Goal: Information Seeking & Learning: Learn about a topic

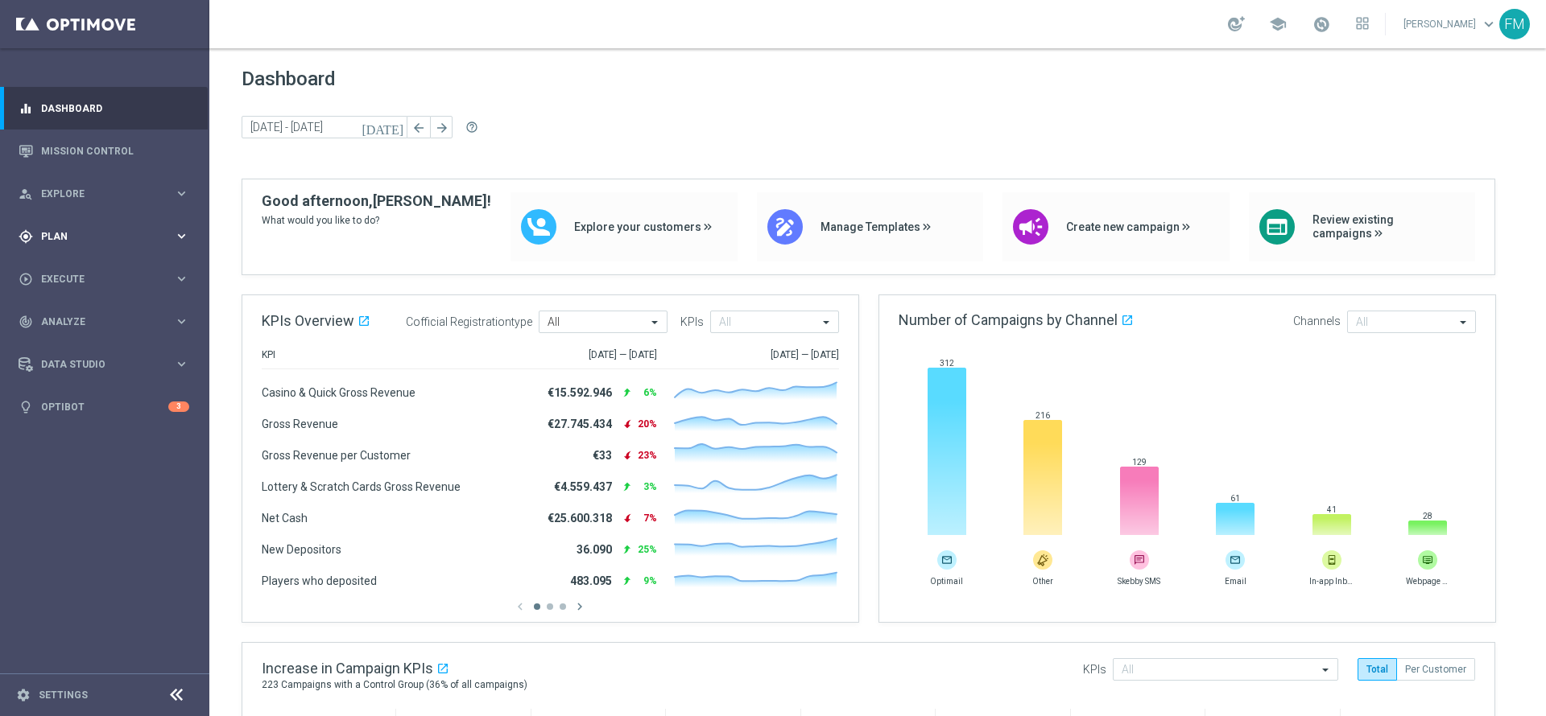
click at [108, 242] on div "gps_fixed Plan" at bounding box center [96, 236] width 155 height 14
click at [73, 269] on link "Target Groups" at bounding box center [105, 269] width 126 height 13
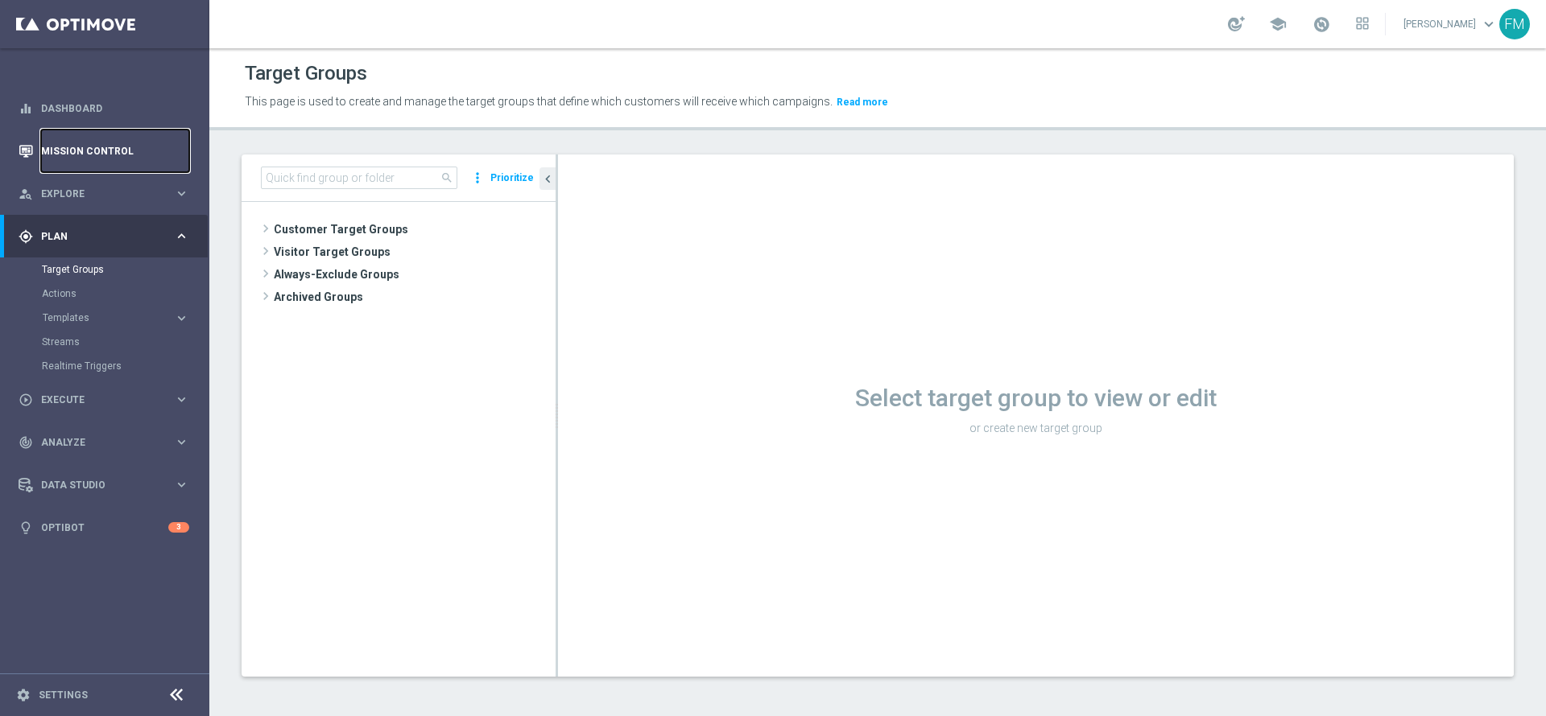
click at [77, 153] on link "Mission Control" at bounding box center [115, 151] width 148 height 43
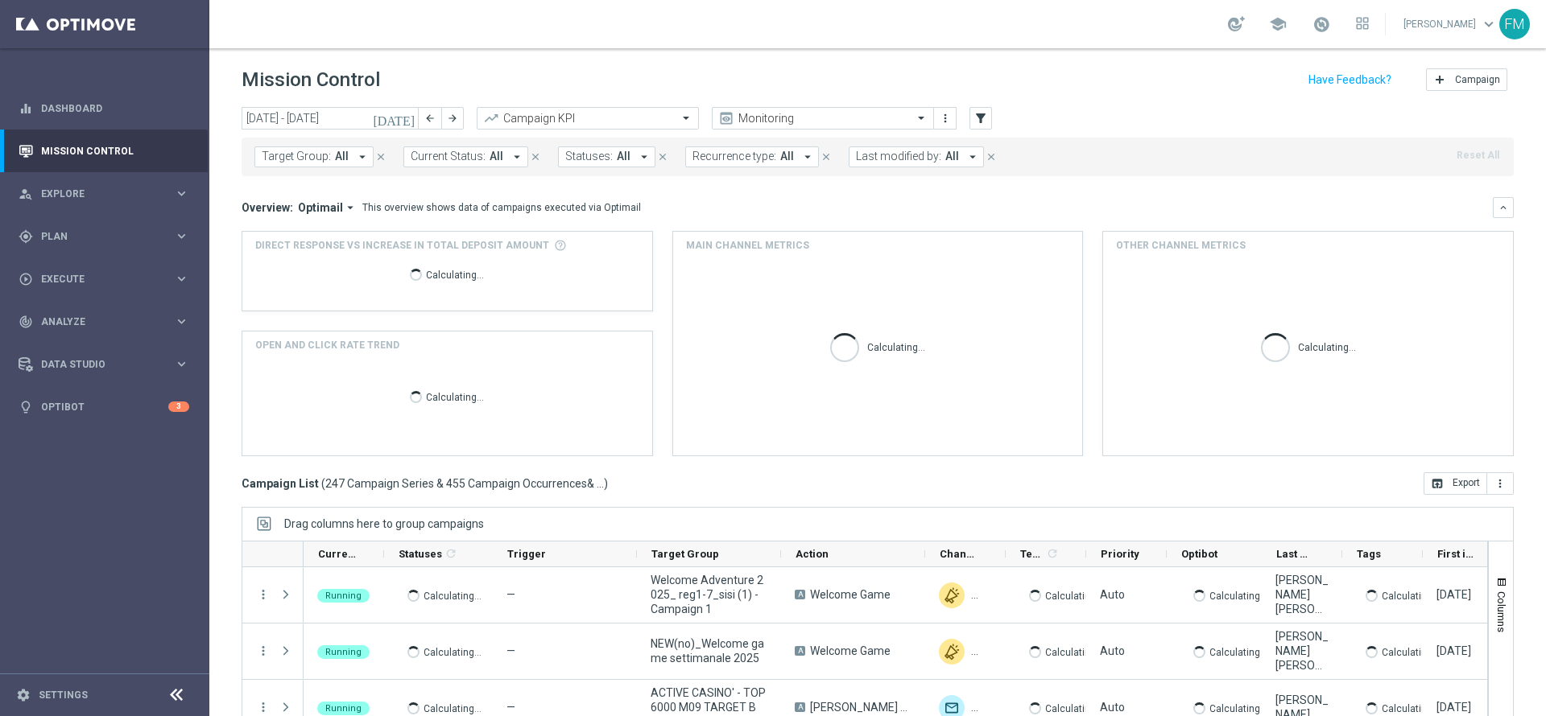
click at [411, 120] on icon "[DATE]" at bounding box center [394, 118] width 43 height 14
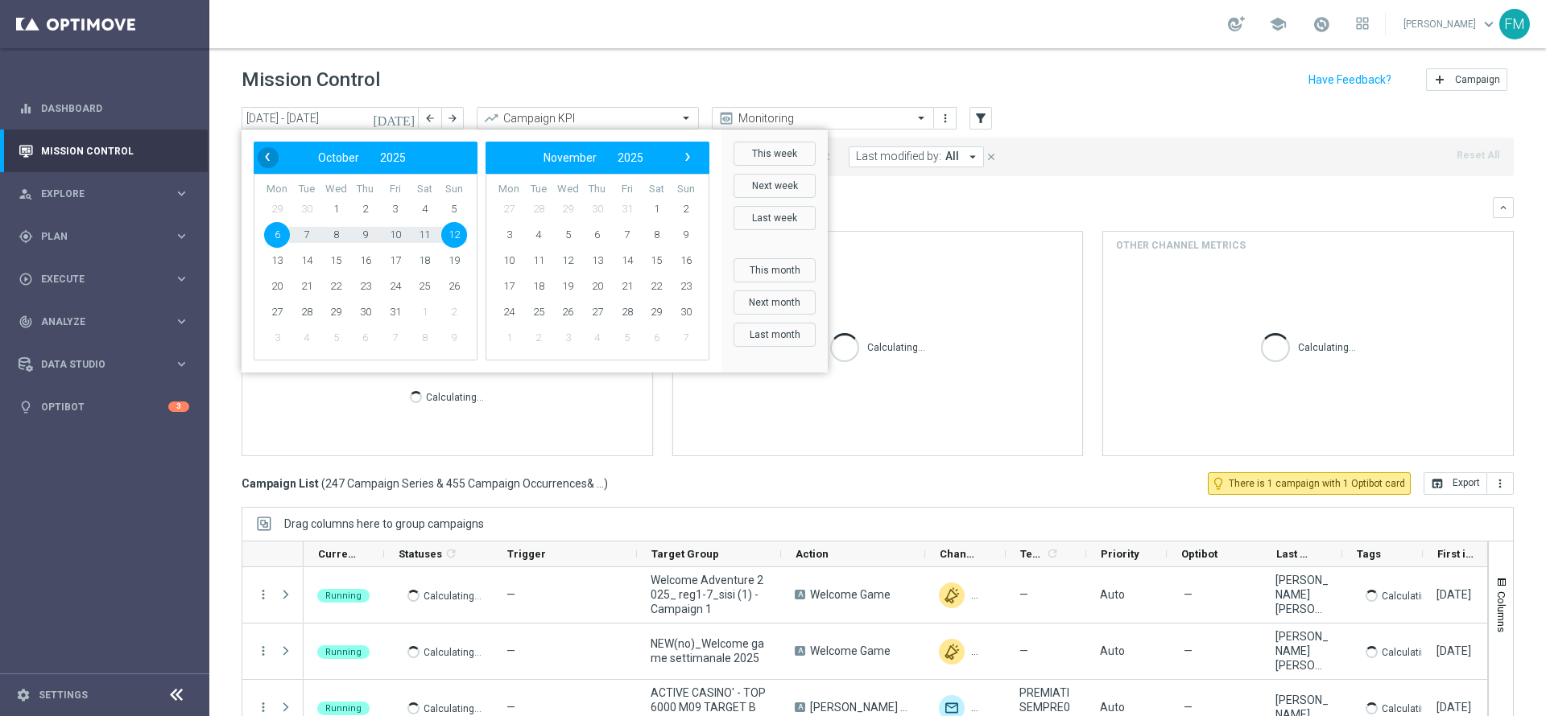
click at [267, 150] on span "‹" at bounding box center [267, 157] width 21 height 21
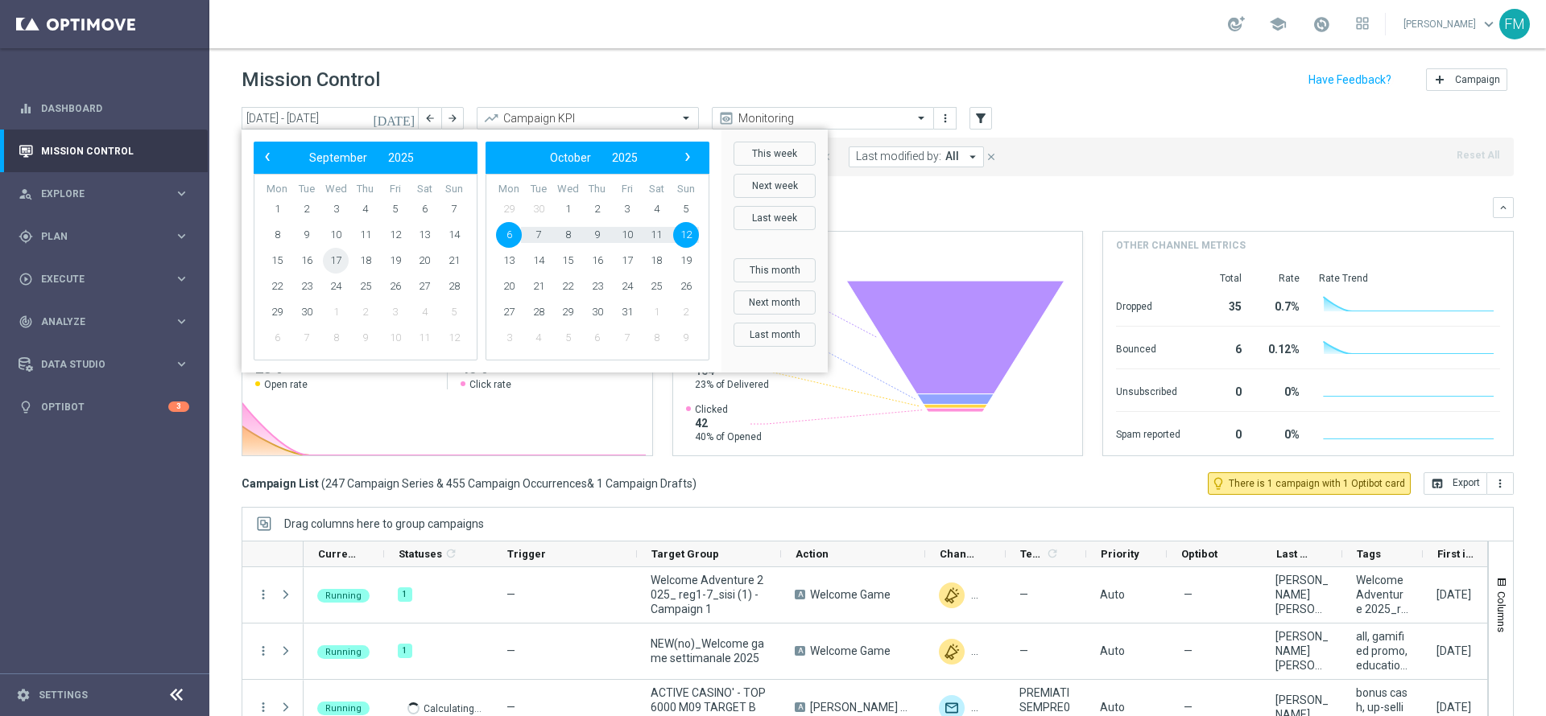
click at [345, 265] on span "17" at bounding box center [336, 261] width 26 height 26
click at [284, 285] on span "22" at bounding box center [277, 287] width 26 height 26
type input "17 Sep 2025 - 22 Sep 2025"
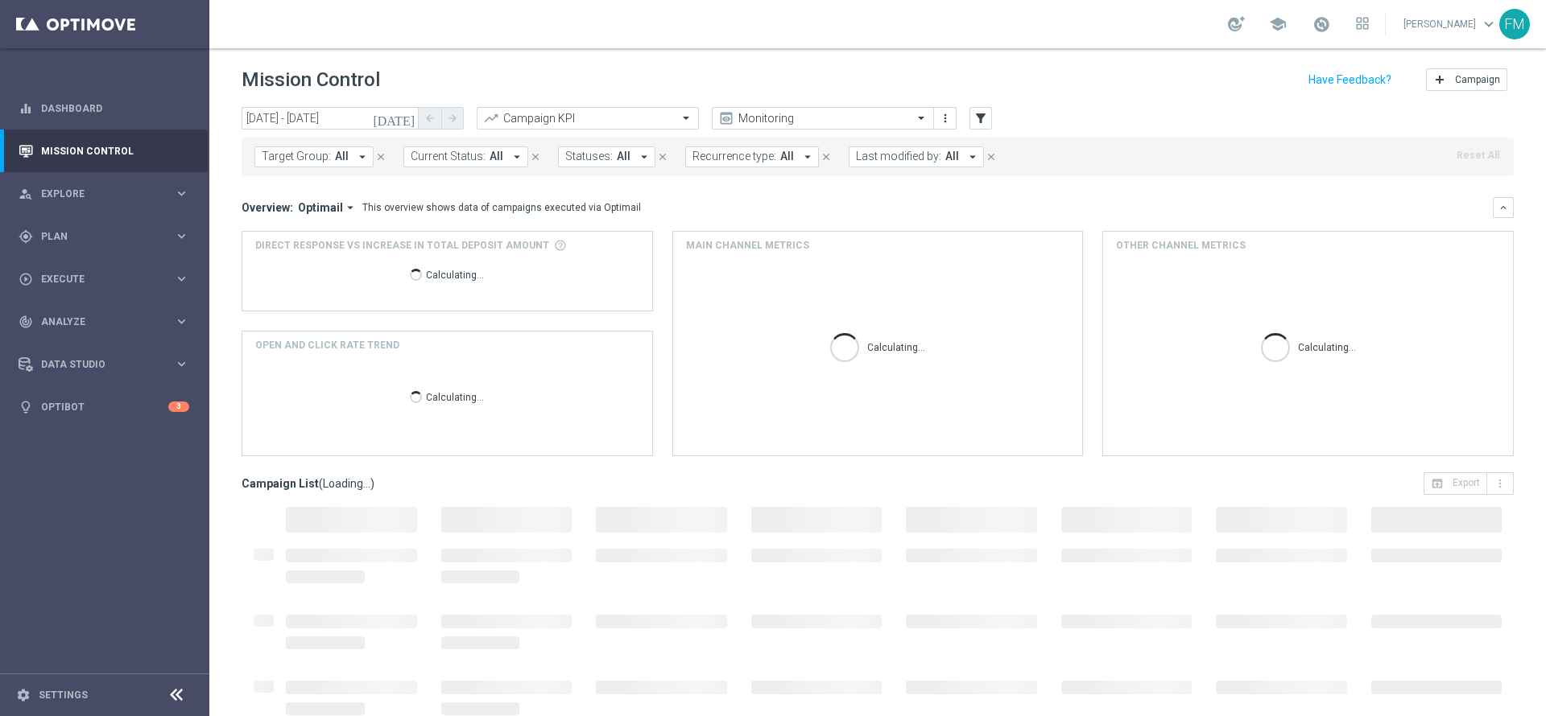
click at [361, 150] on icon "arrow_drop_down" at bounding box center [362, 157] width 14 height 14
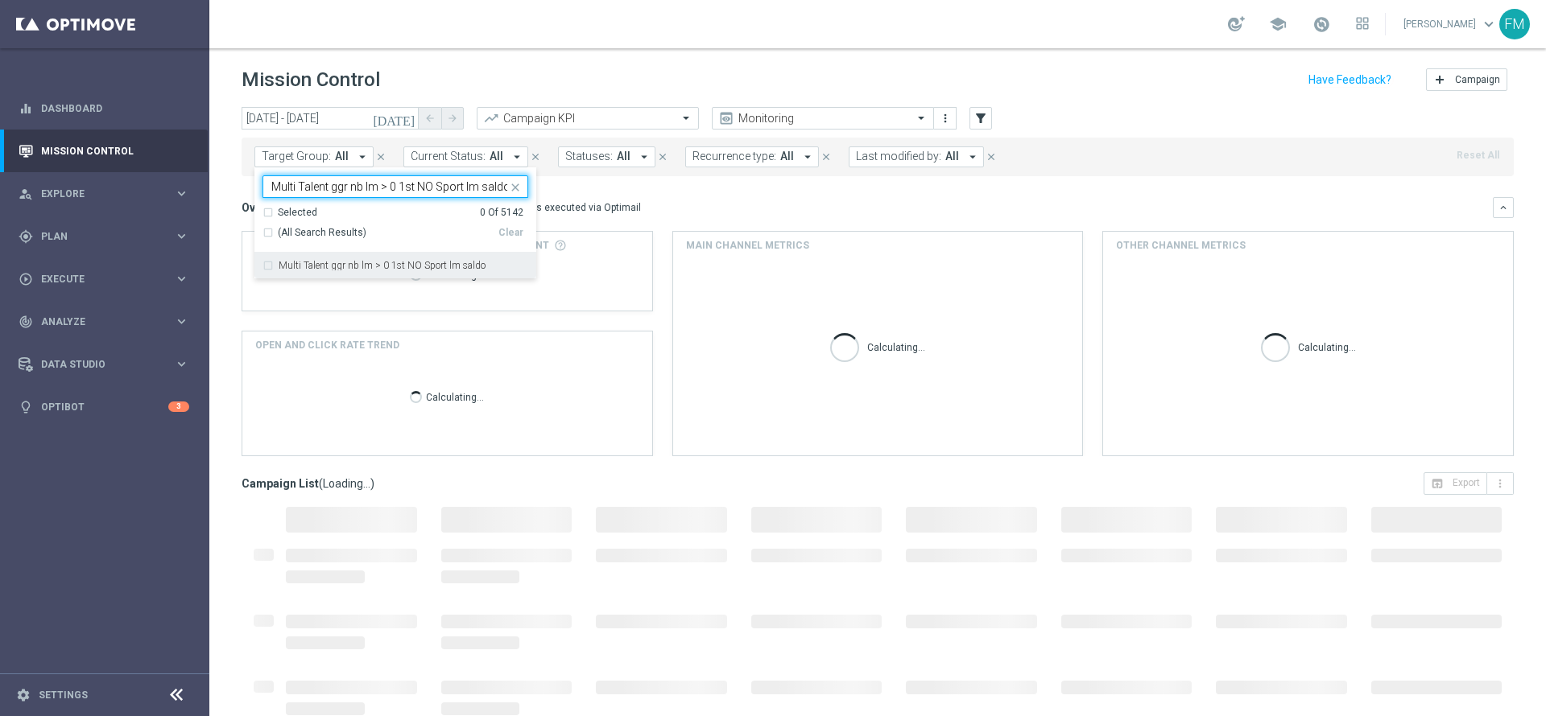
click at [379, 262] on label "Multi Talent ggr nb lm > 0 1st NO Sport lm saldo" at bounding box center [382, 266] width 207 height 10
type input "Multi Talent ggr nb lm > 0 1st NO Sport lm saldo"
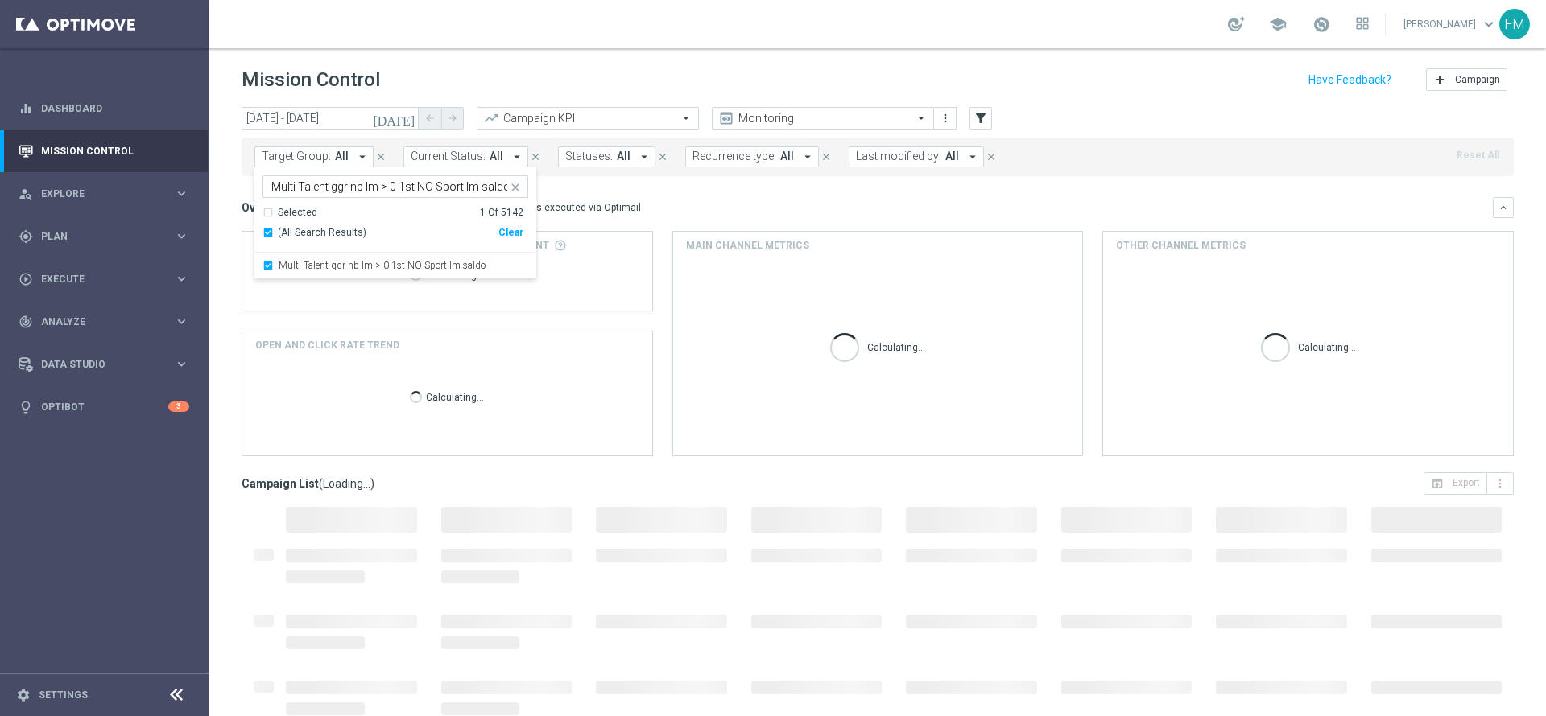
click at [623, 13] on div "school Francesca Mascarucci keyboard_arrow_down FM" at bounding box center [877, 24] width 1336 height 48
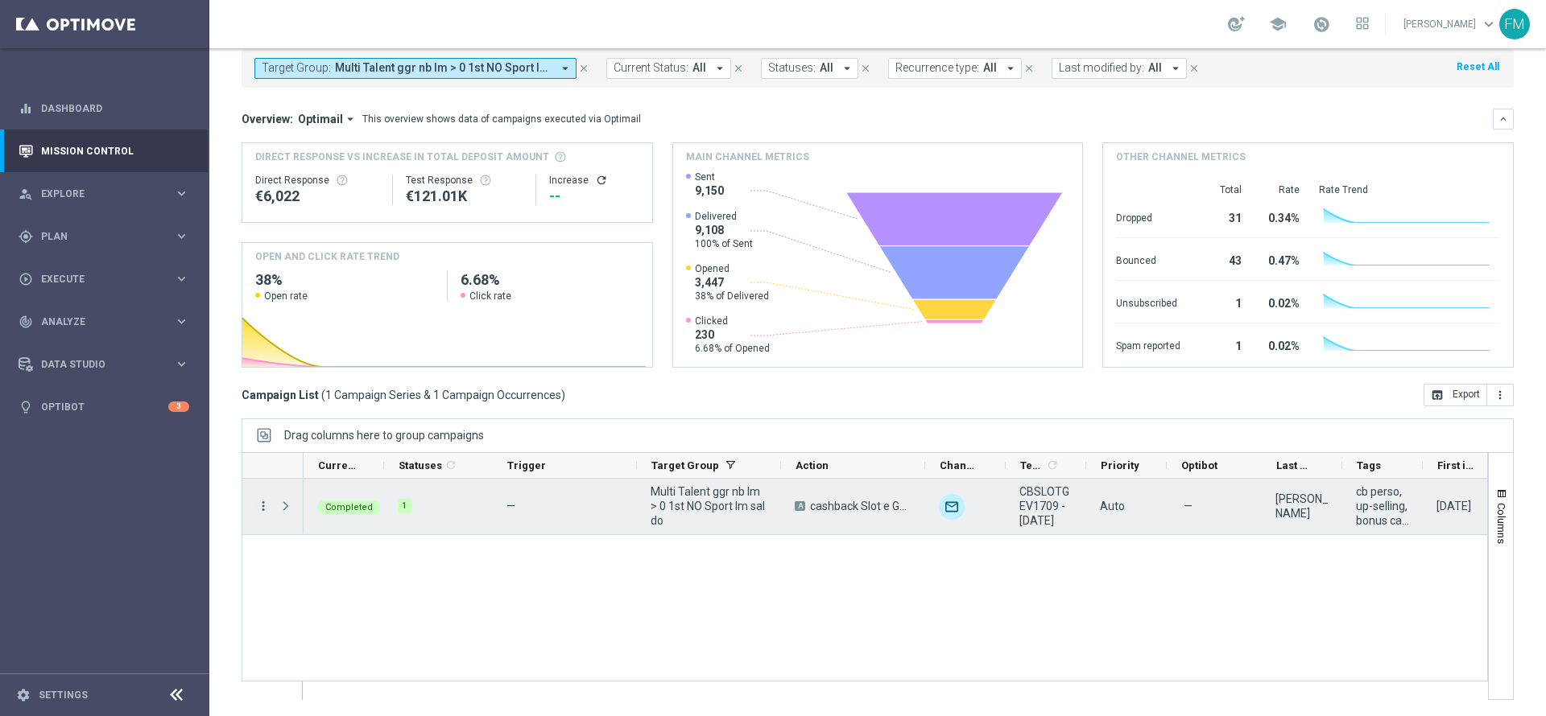
click at [267, 449] on icon "more_vert" at bounding box center [263, 506] width 14 height 14
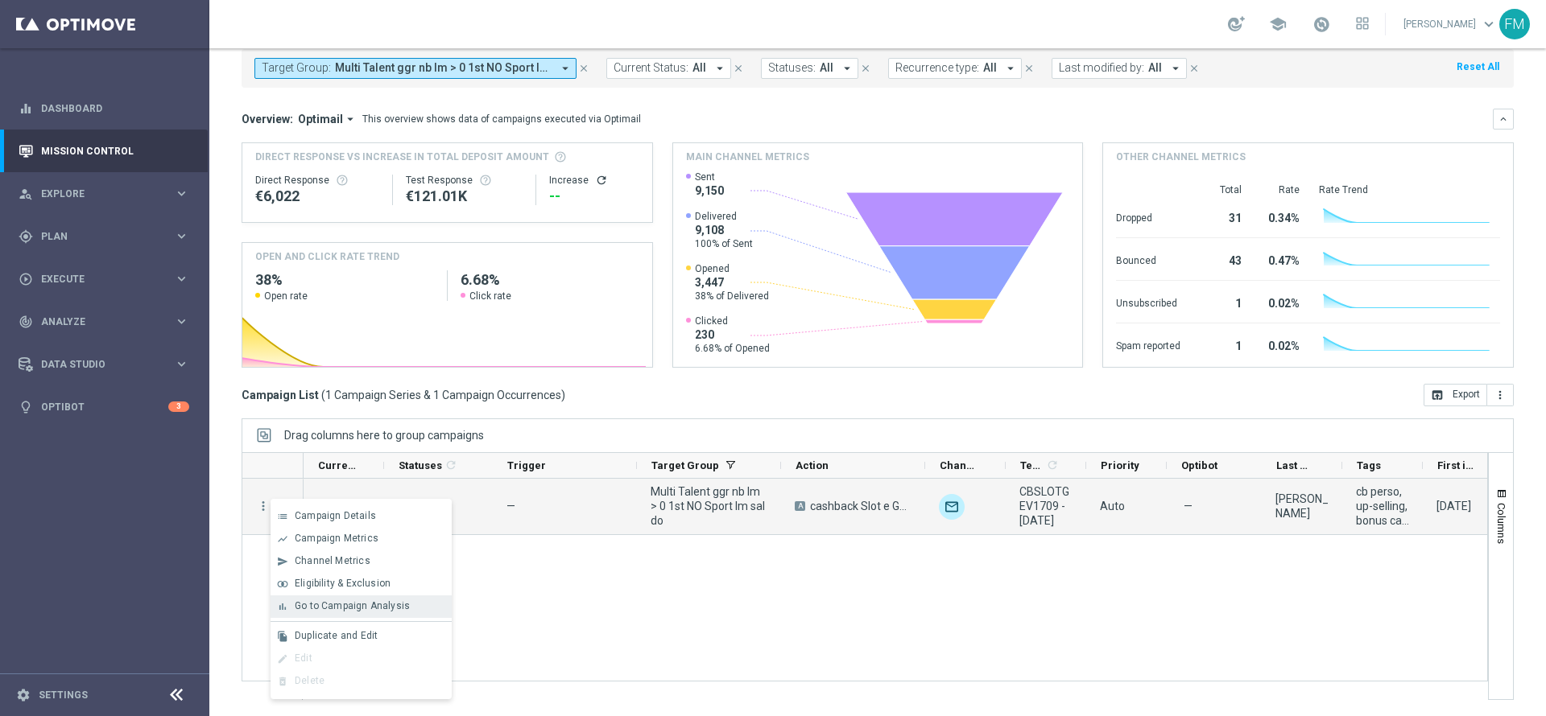
click at [336, 449] on span "Go to Campaign Analysis" at bounding box center [352, 605] width 115 height 11
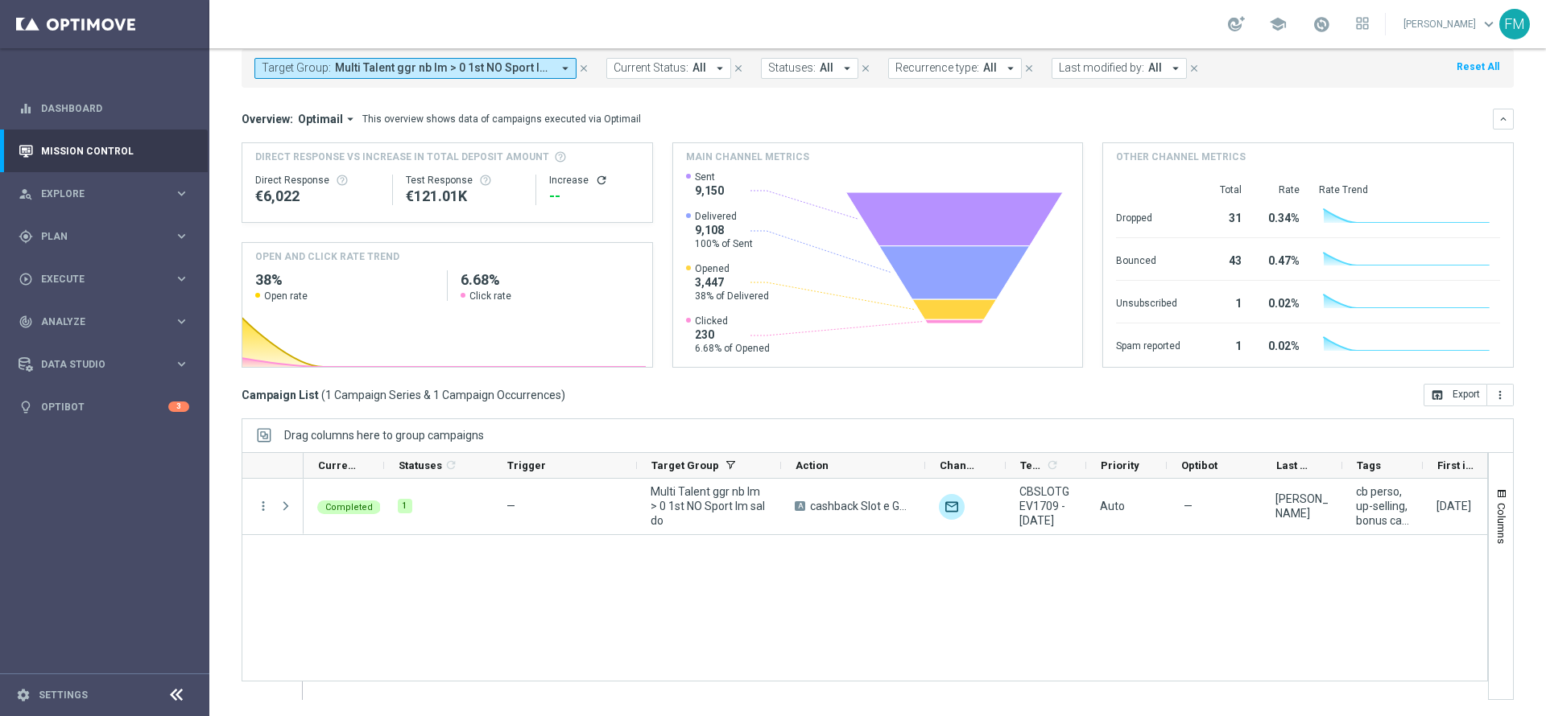
click at [547, 65] on span "Multi Talent ggr nb lm > 0 1st NO Sport lm saldo" at bounding box center [443, 68] width 217 height 14
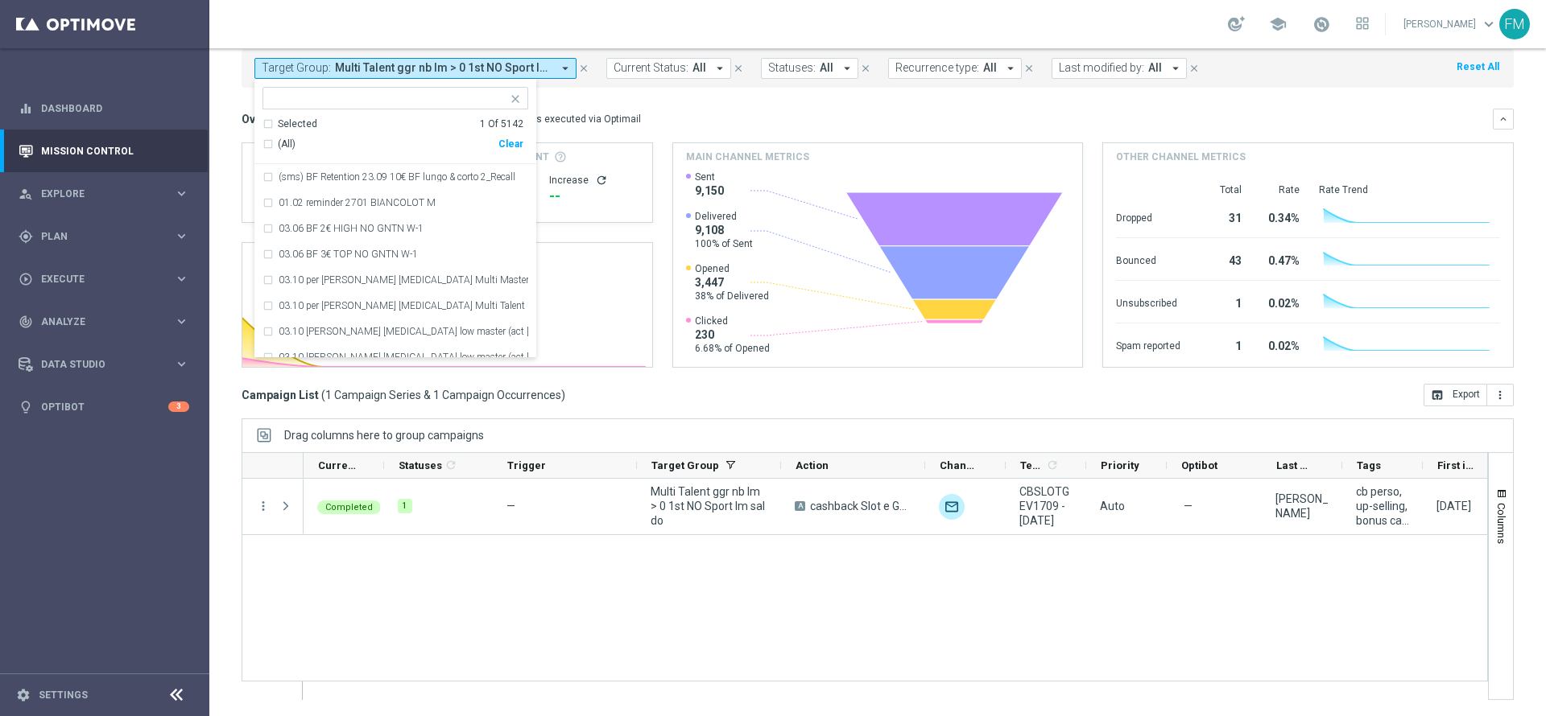
click at [585, 69] on icon "close" at bounding box center [583, 68] width 11 height 11
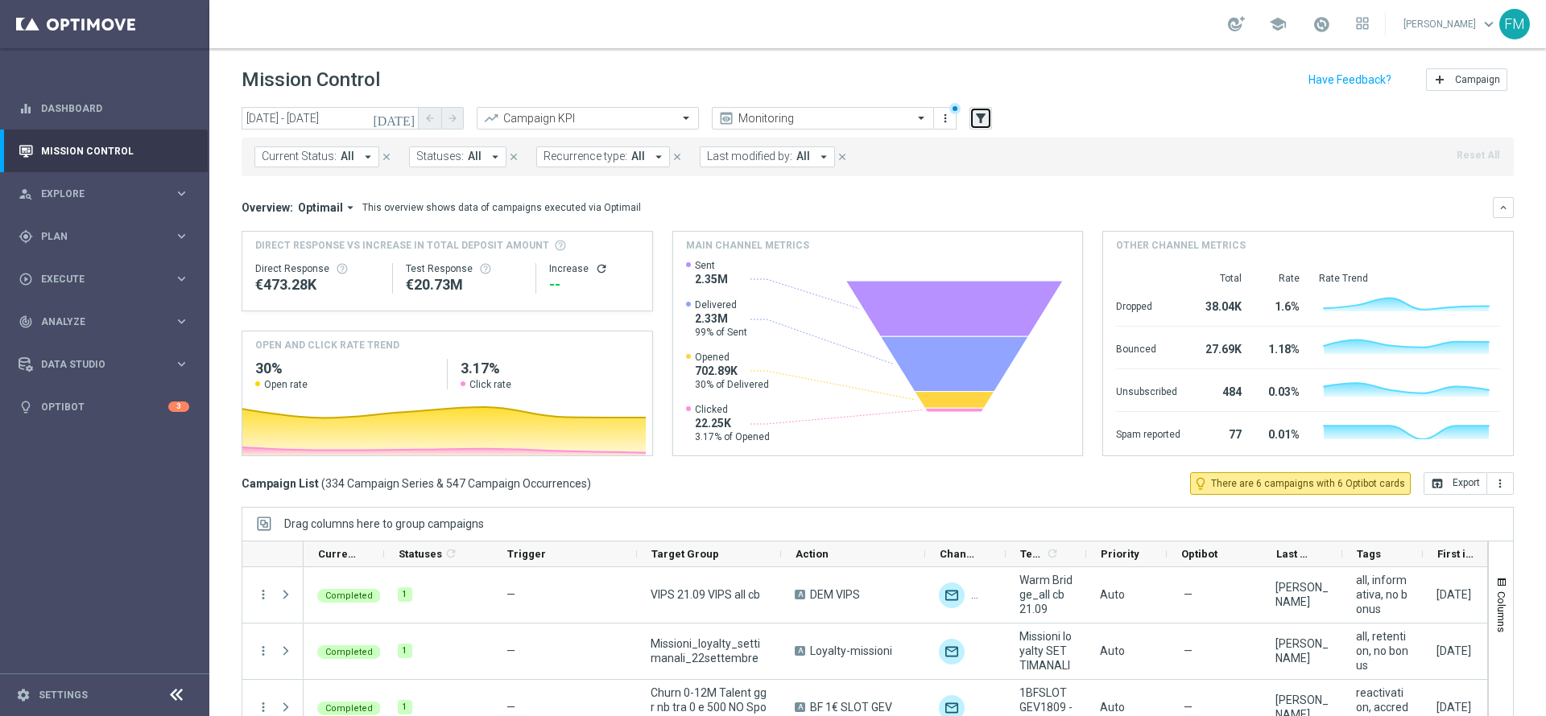
click at [983, 128] on button "filter_alt" at bounding box center [980, 118] width 23 height 23
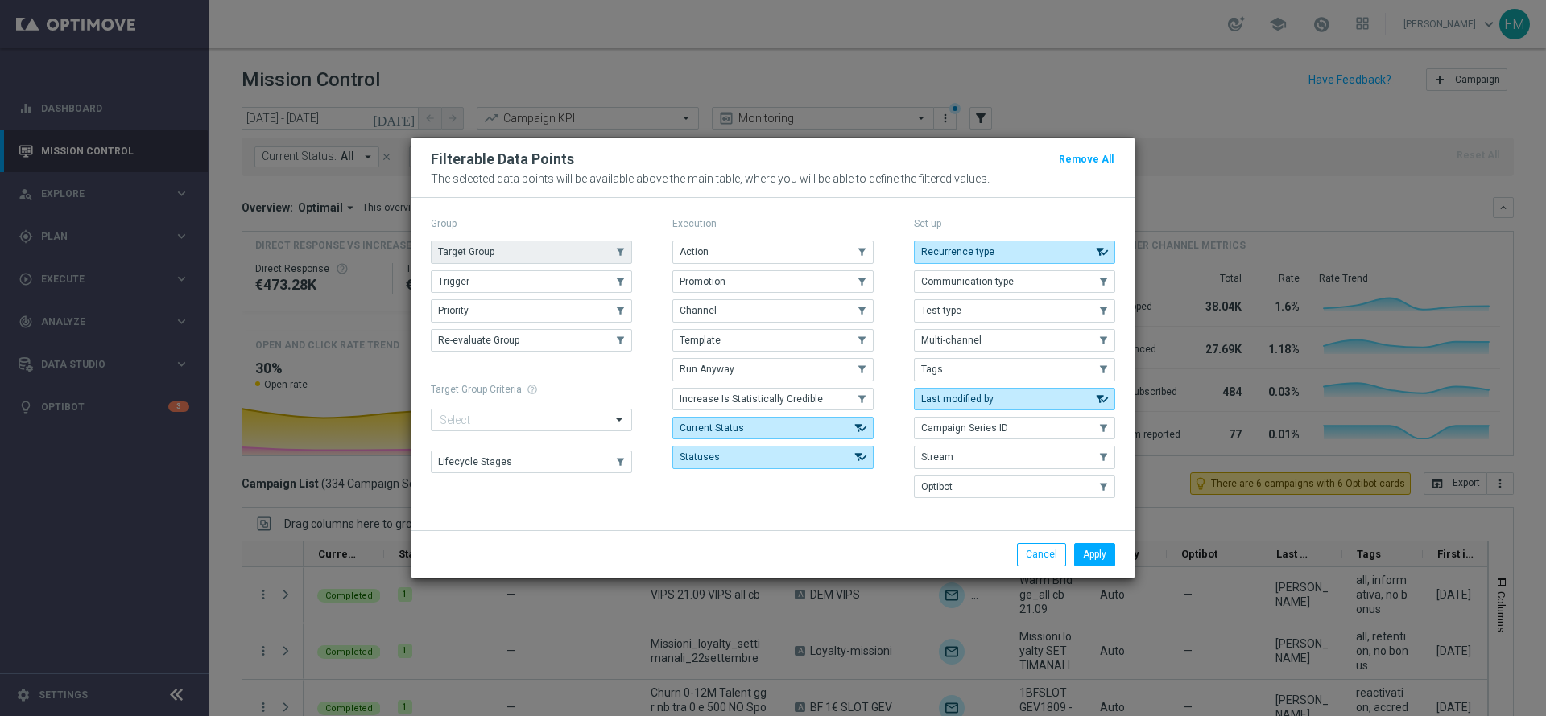
click at [502, 255] on button "Target Group" at bounding box center [531, 252] width 201 height 23
click at [1030, 449] on button "Apply" at bounding box center [1094, 554] width 41 height 23
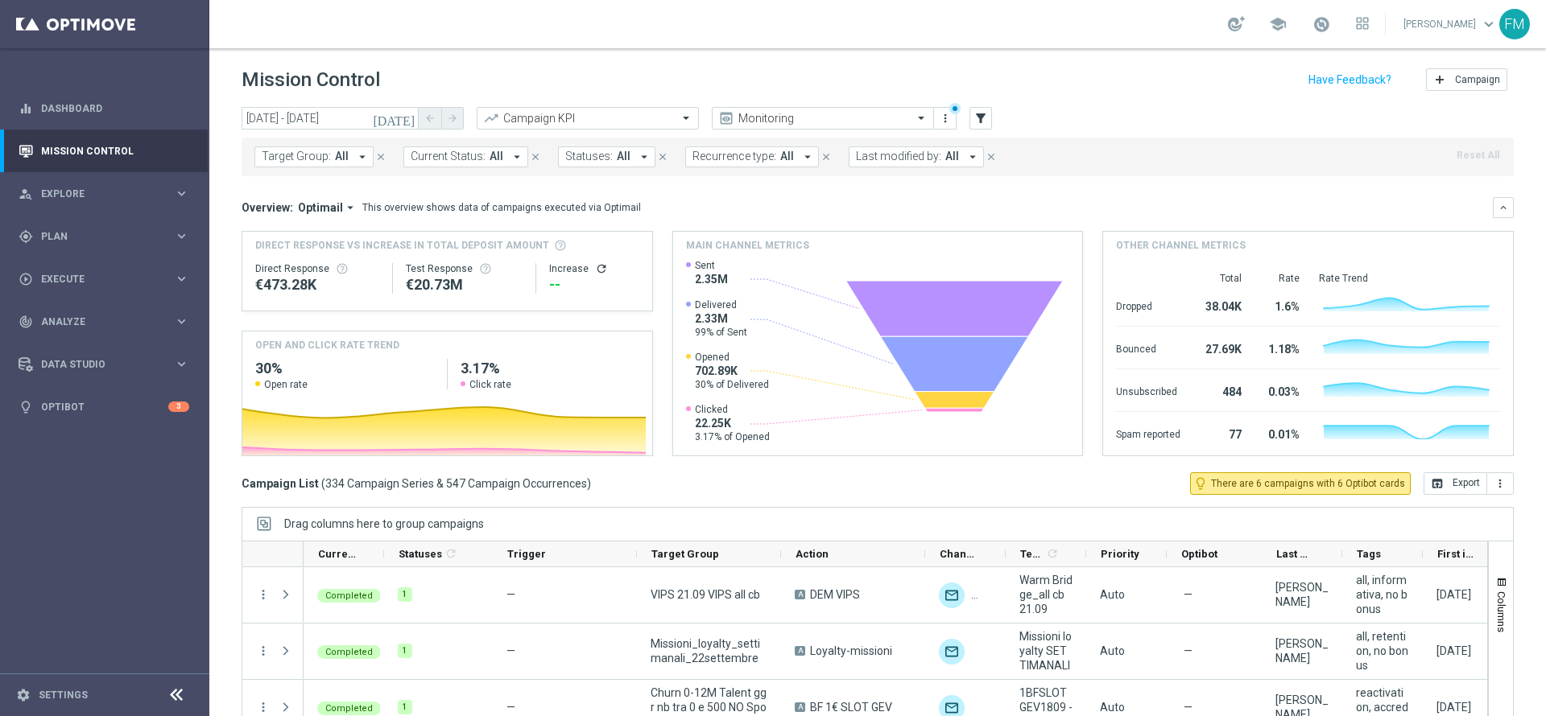
click at [322, 165] on button "Target Group: All arrow_drop_down" at bounding box center [313, 157] width 119 height 21
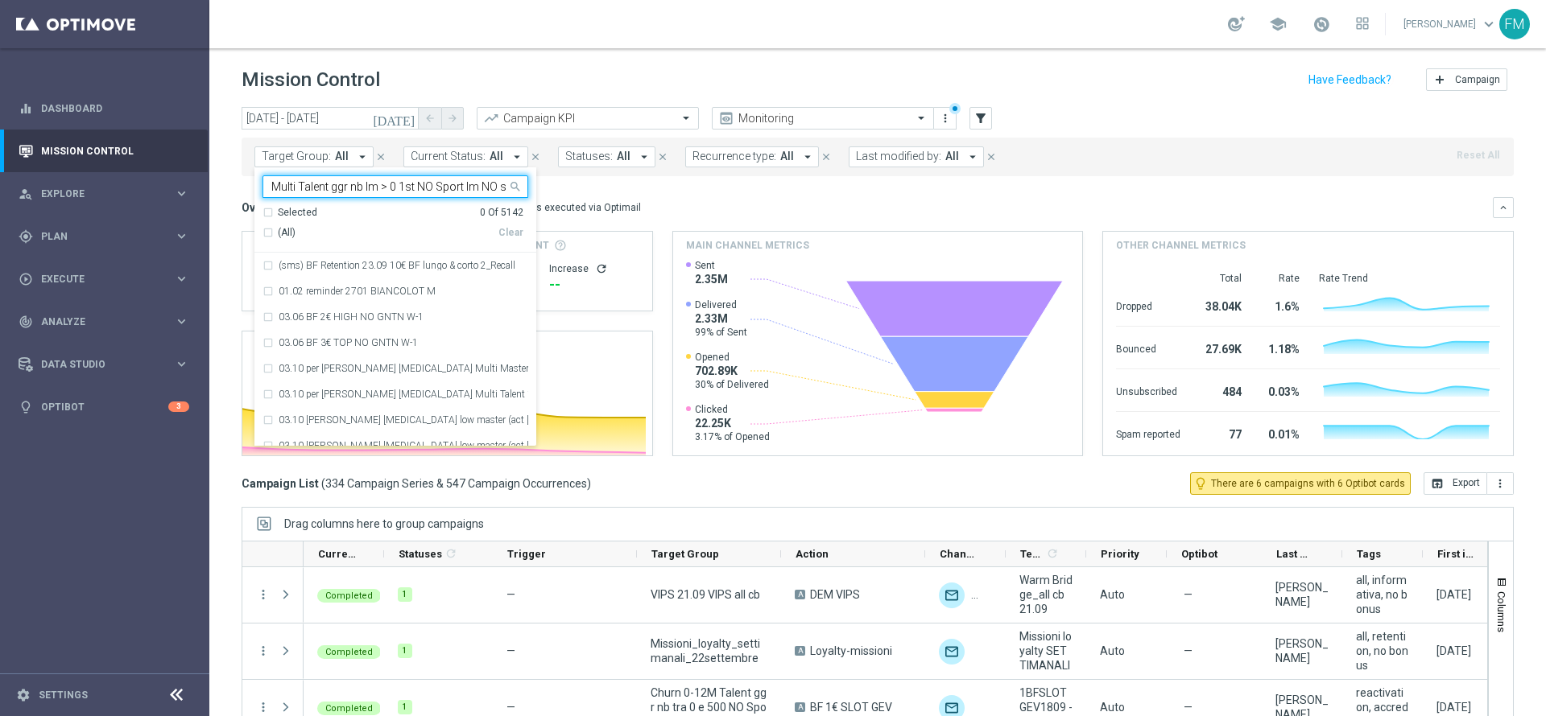
scroll to position [0, 19]
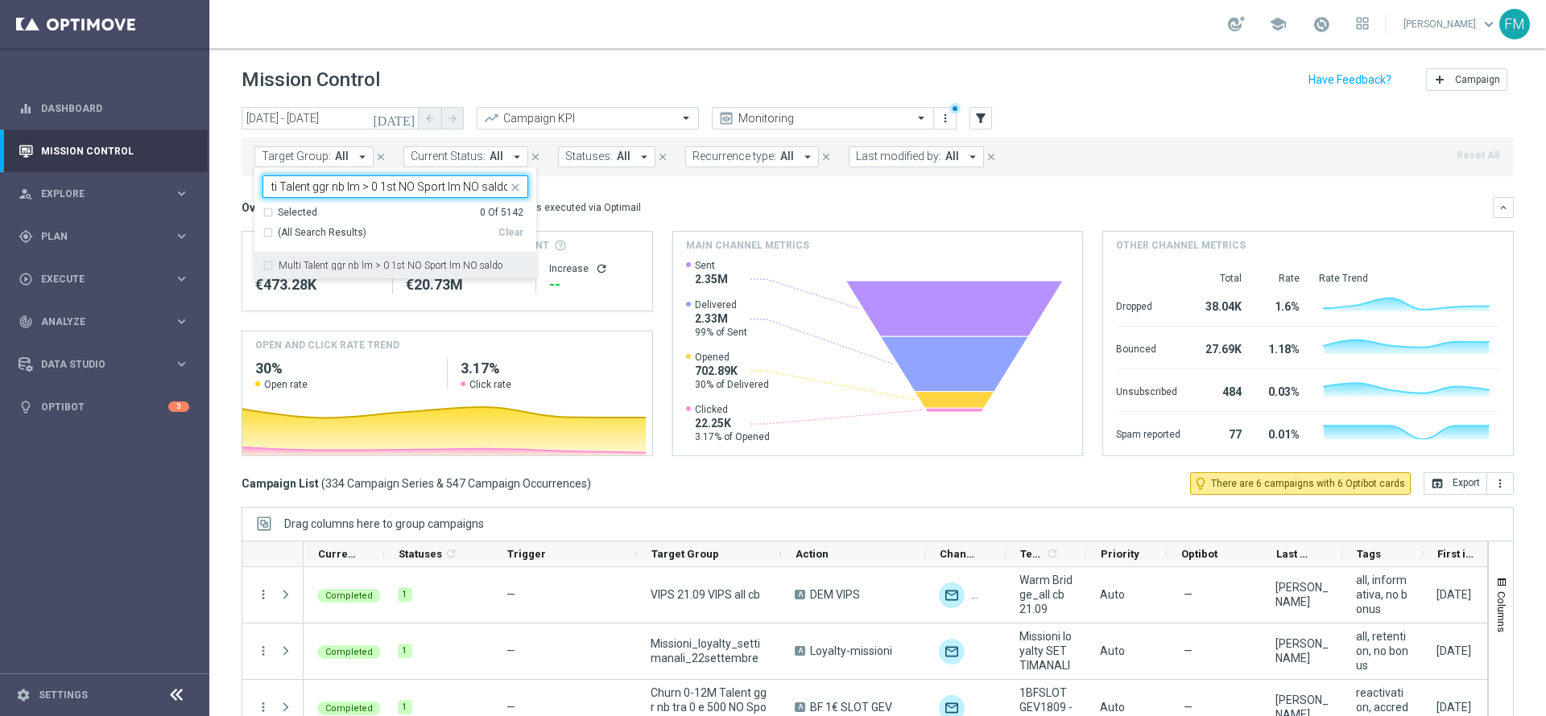
click at [369, 270] on div "Multi Talent ggr nb lm > 0 1st NO Sport lm NO saldo" at bounding box center [395, 266] width 266 height 26
type input "Multi Talent ggr nb lm > 0 1st NO Sport lm NO saldo"
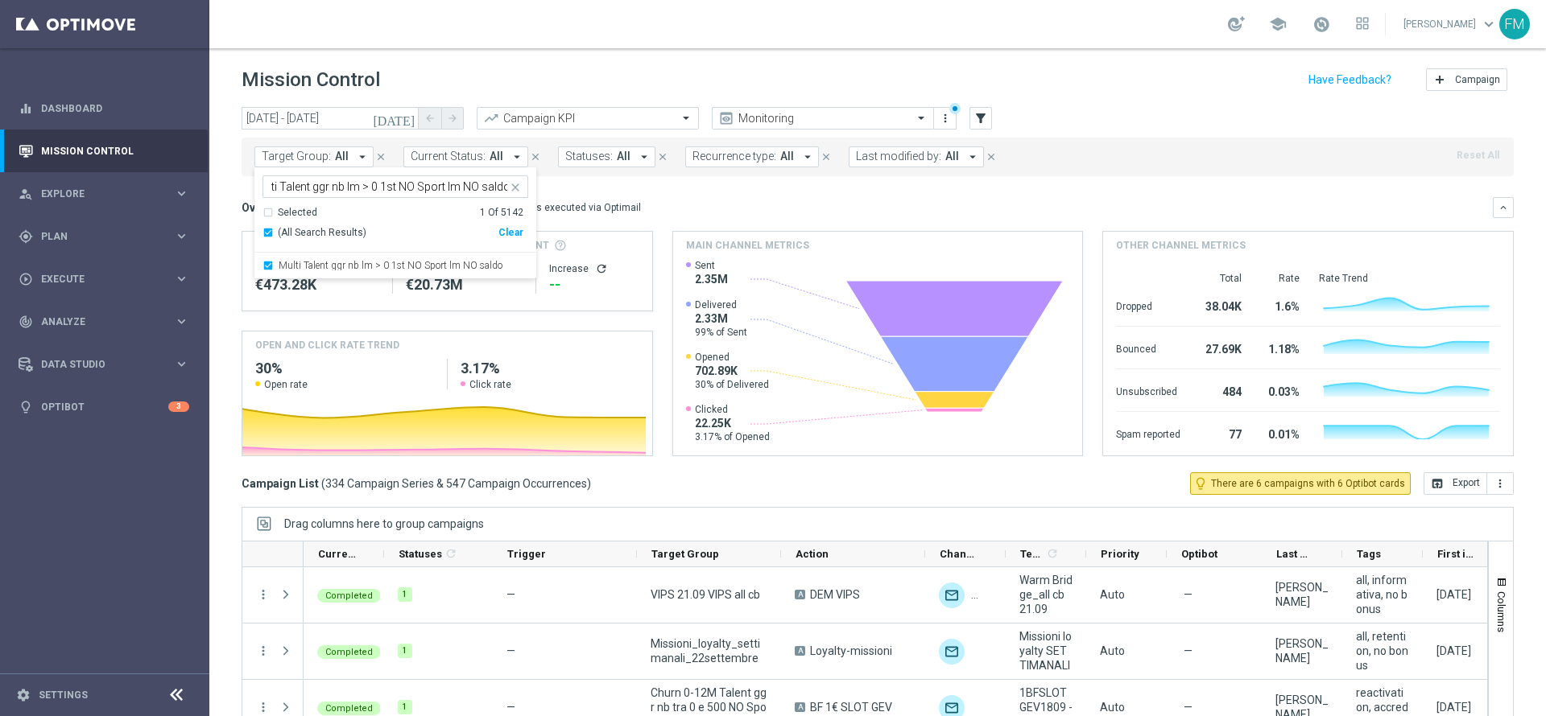
scroll to position [0, 0]
click at [751, 100] on header "Mission Control add Campaign" at bounding box center [877, 77] width 1336 height 59
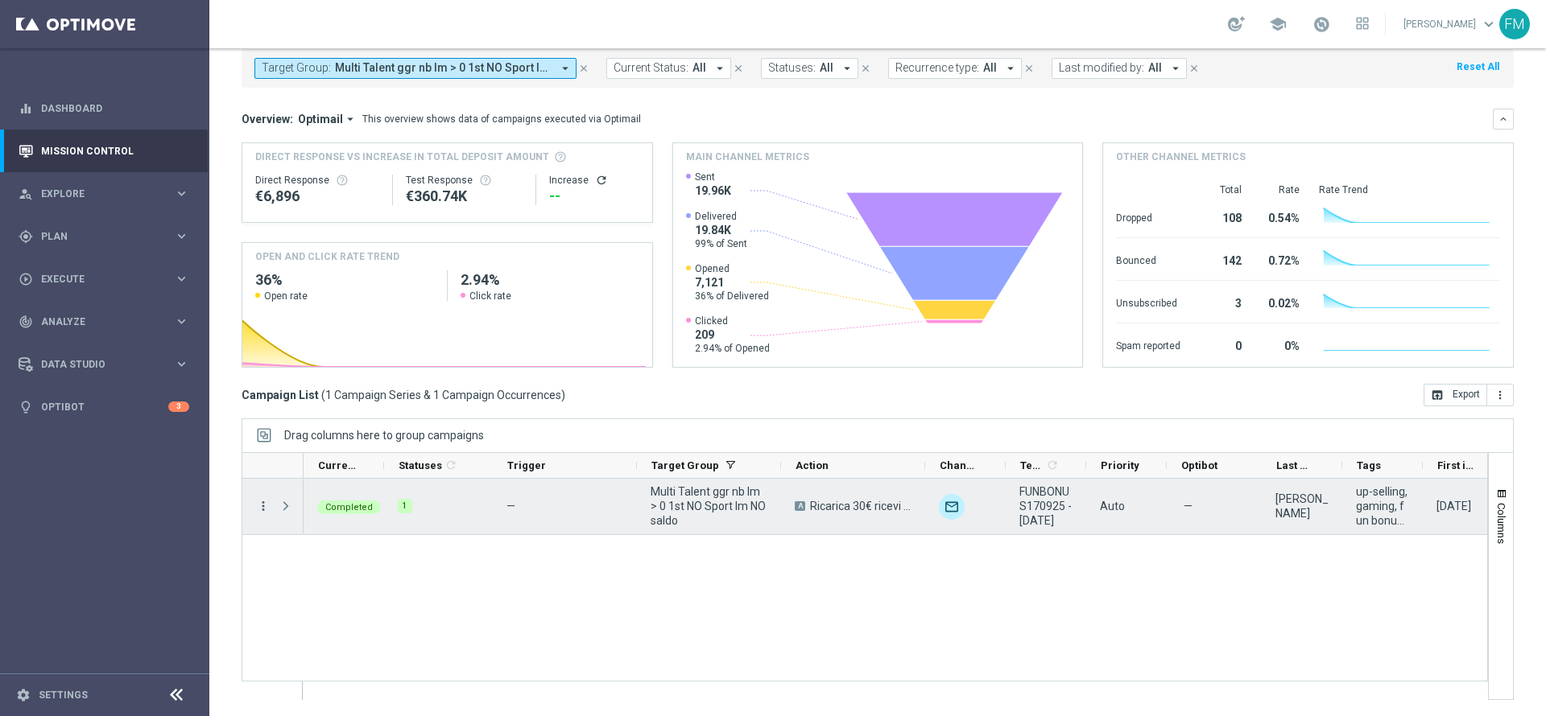
click at [260, 449] on icon "more_vert" at bounding box center [263, 506] width 14 height 14
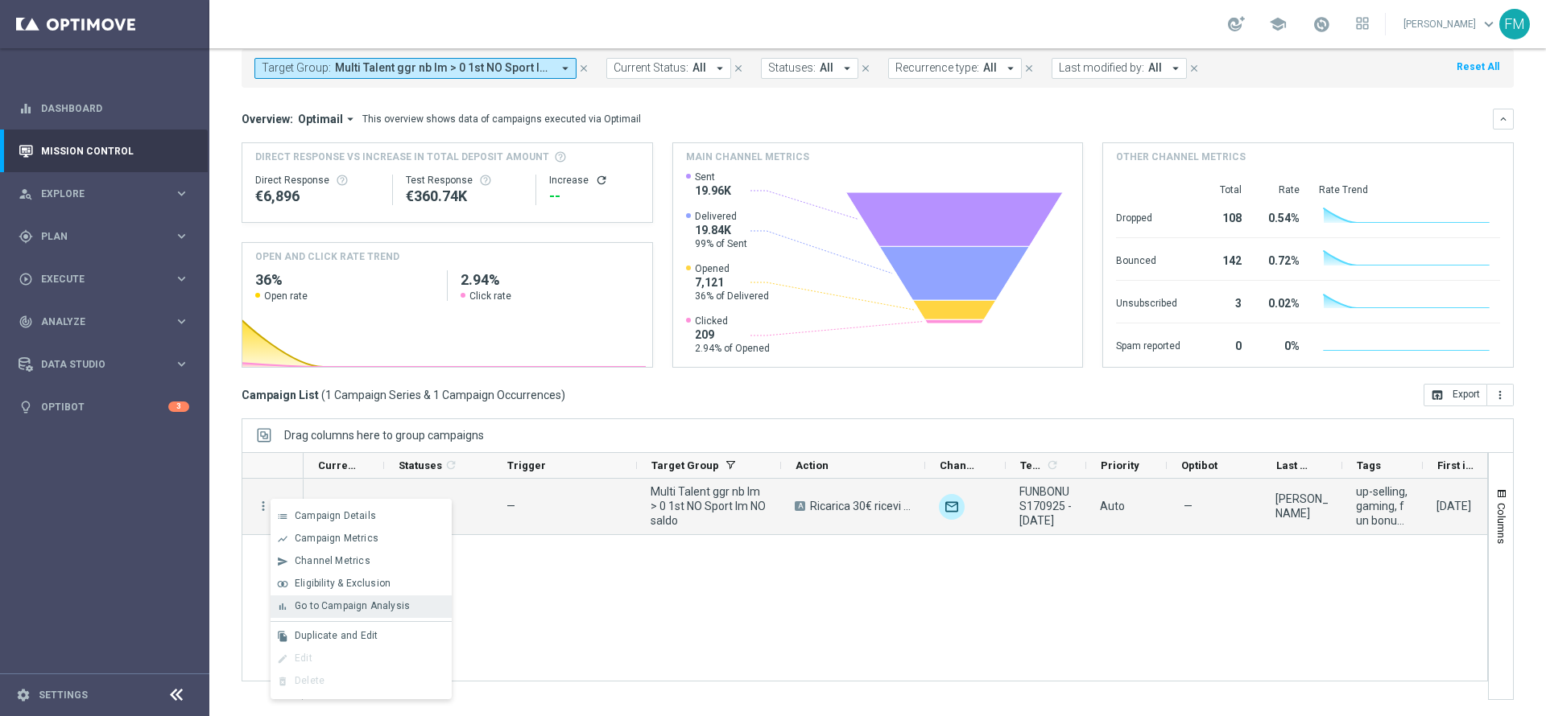
click at [359, 449] on span "Go to Campaign Analysis" at bounding box center [352, 605] width 115 height 11
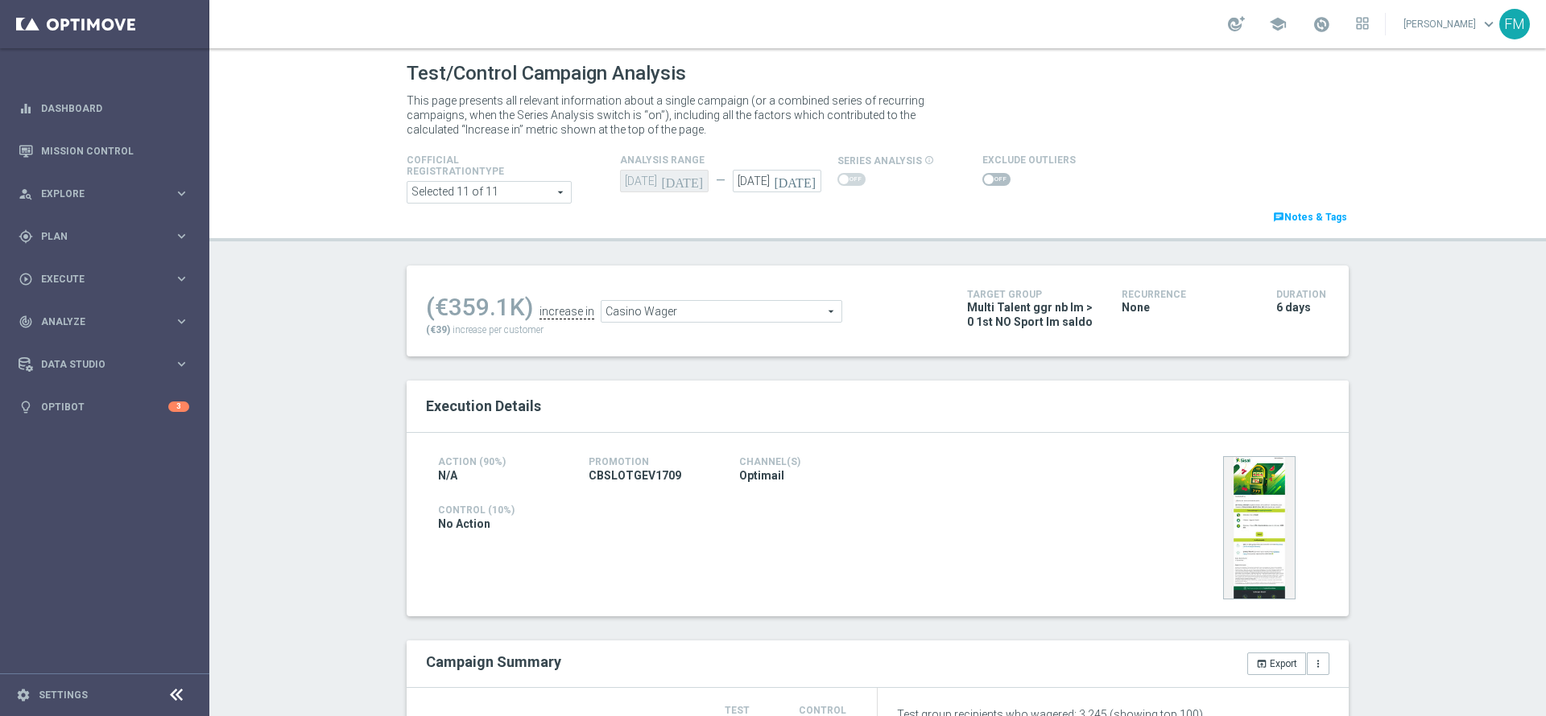
click at [712, 309] on span "Casino Wager" at bounding box center [721, 311] width 240 height 21
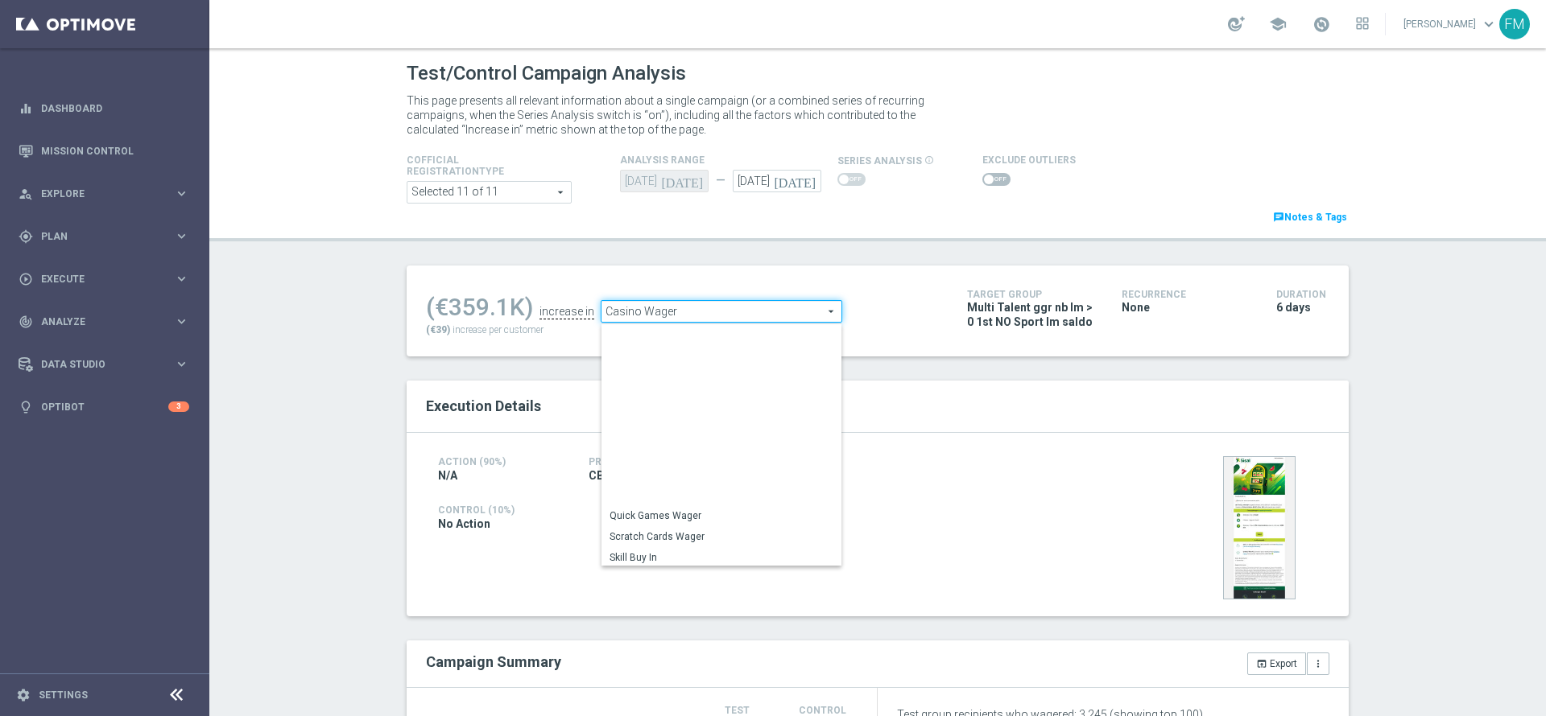
scroll to position [251, 0]
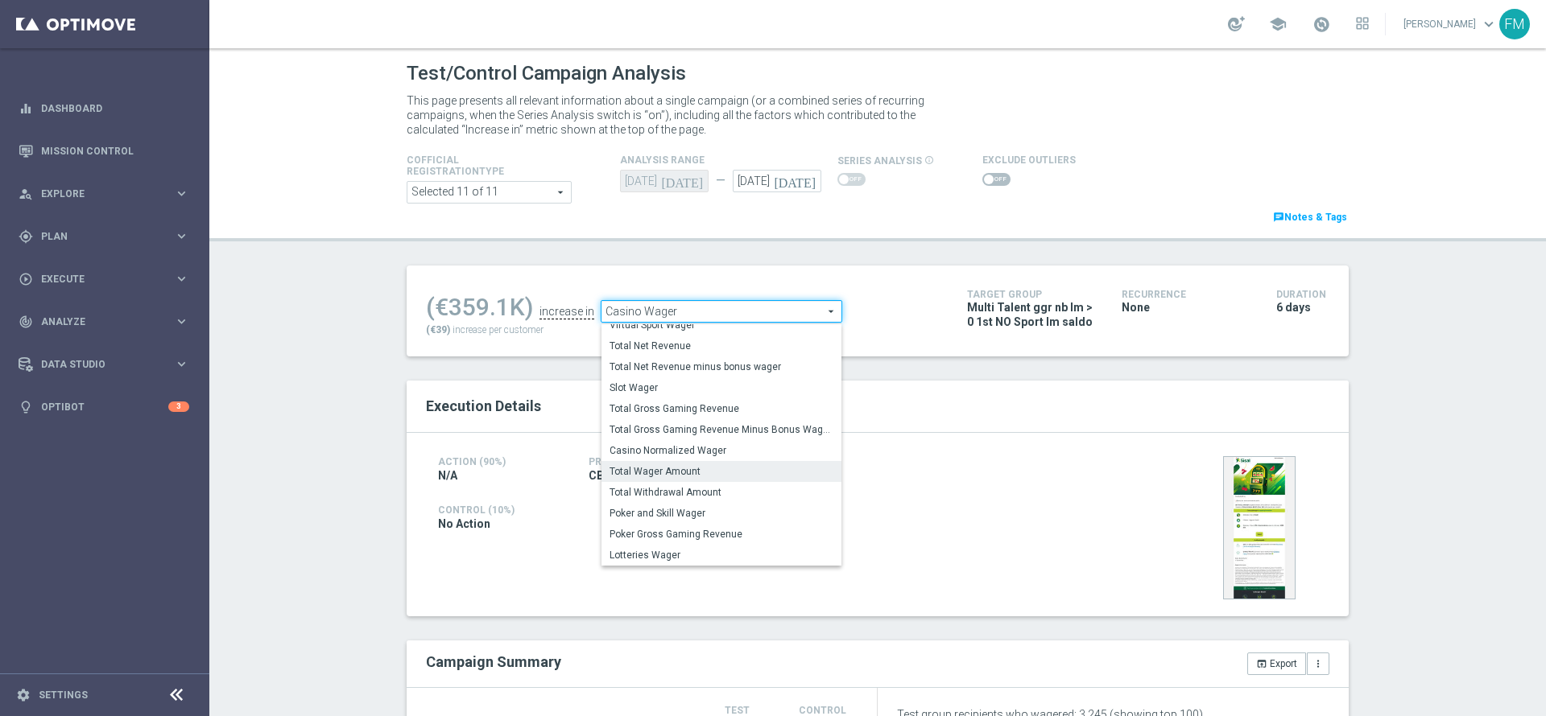
click at [683, 470] on span "Total Wager Amount" at bounding box center [721, 471] width 224 height 13
type input "Total Wager Amount"
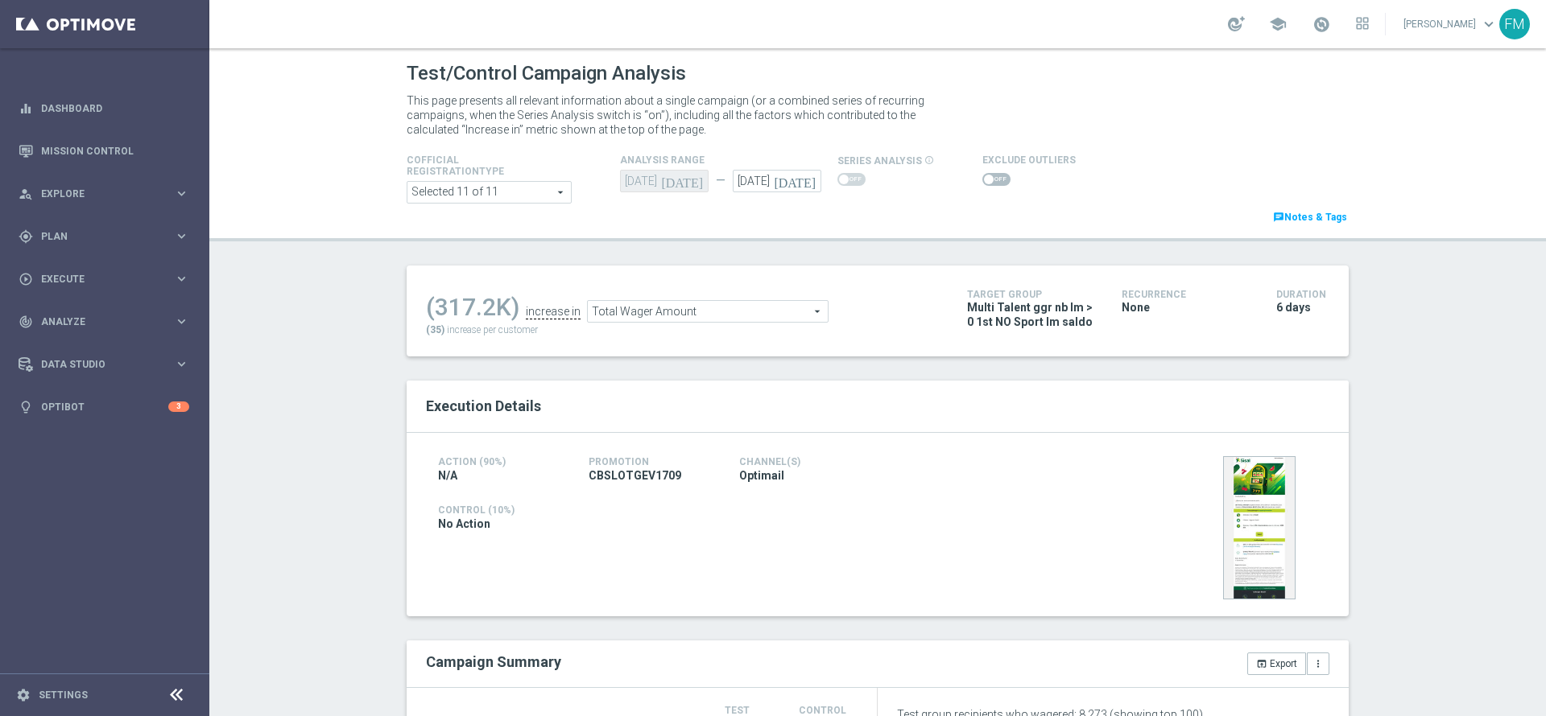
click at [988, 187] on div at bounding box center [1028, 179] width 93 height 19
click at [984, 175] on span at bounding box center [989, 180] width 10 height 10
click at [982, 174] on input "checkbox" at bounding box center [996, 179] width 28 height 13
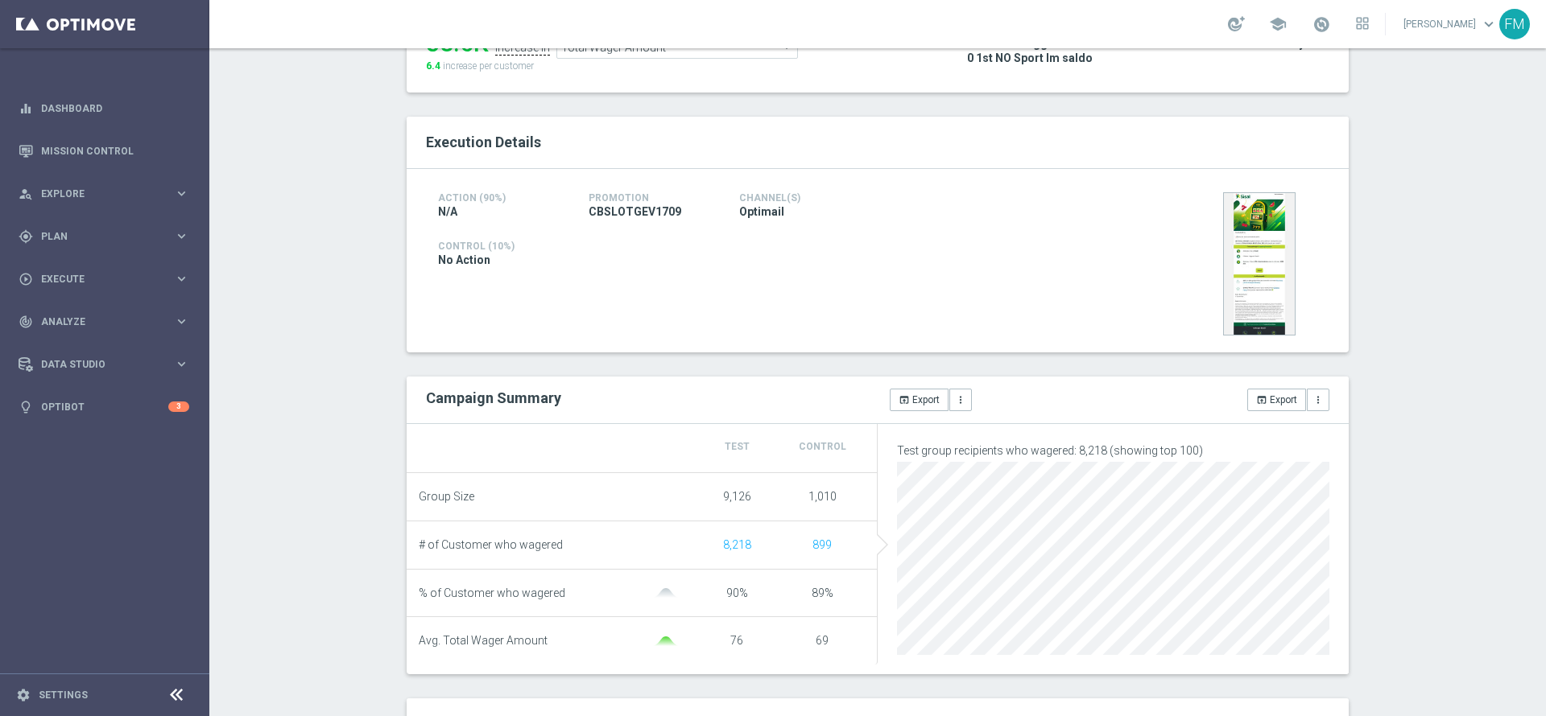
scroll to position [110, 0]
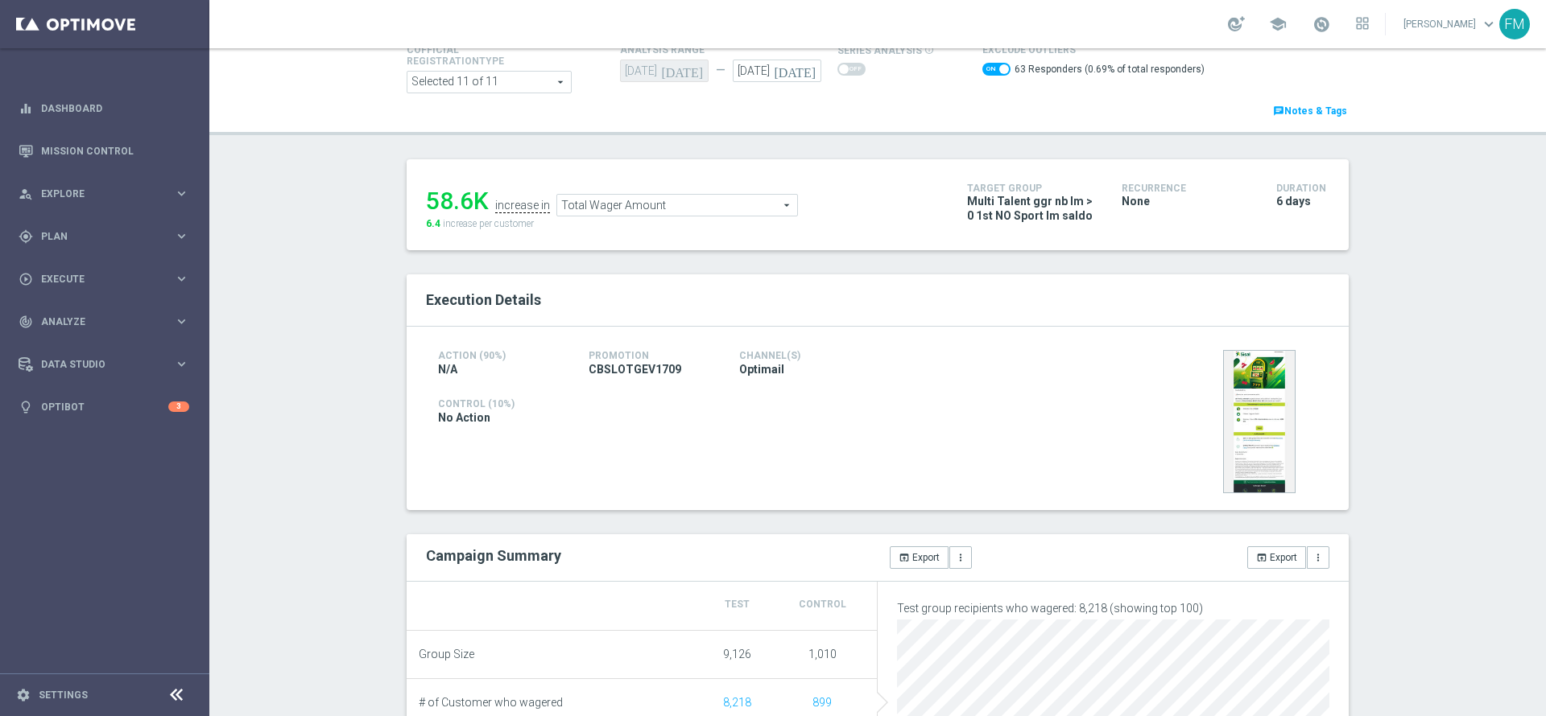
click at [686, 207] on span "Total Wager Amount" at bounding box center [677, 205] width 240 height 21
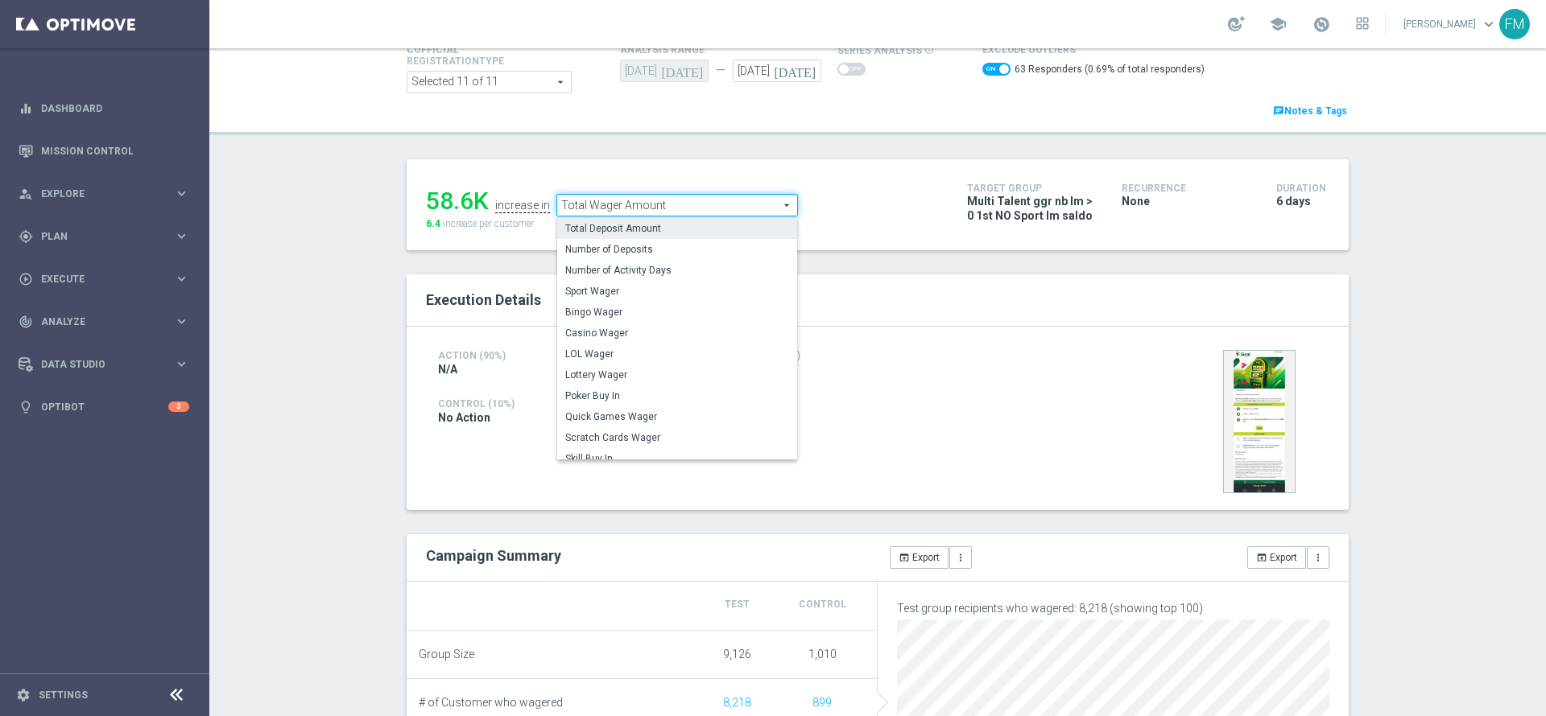
click at [652, 219] on label "Total Deposit Amount" at bounding box center [677, 228] width 240 height 21
checkbox input "false"
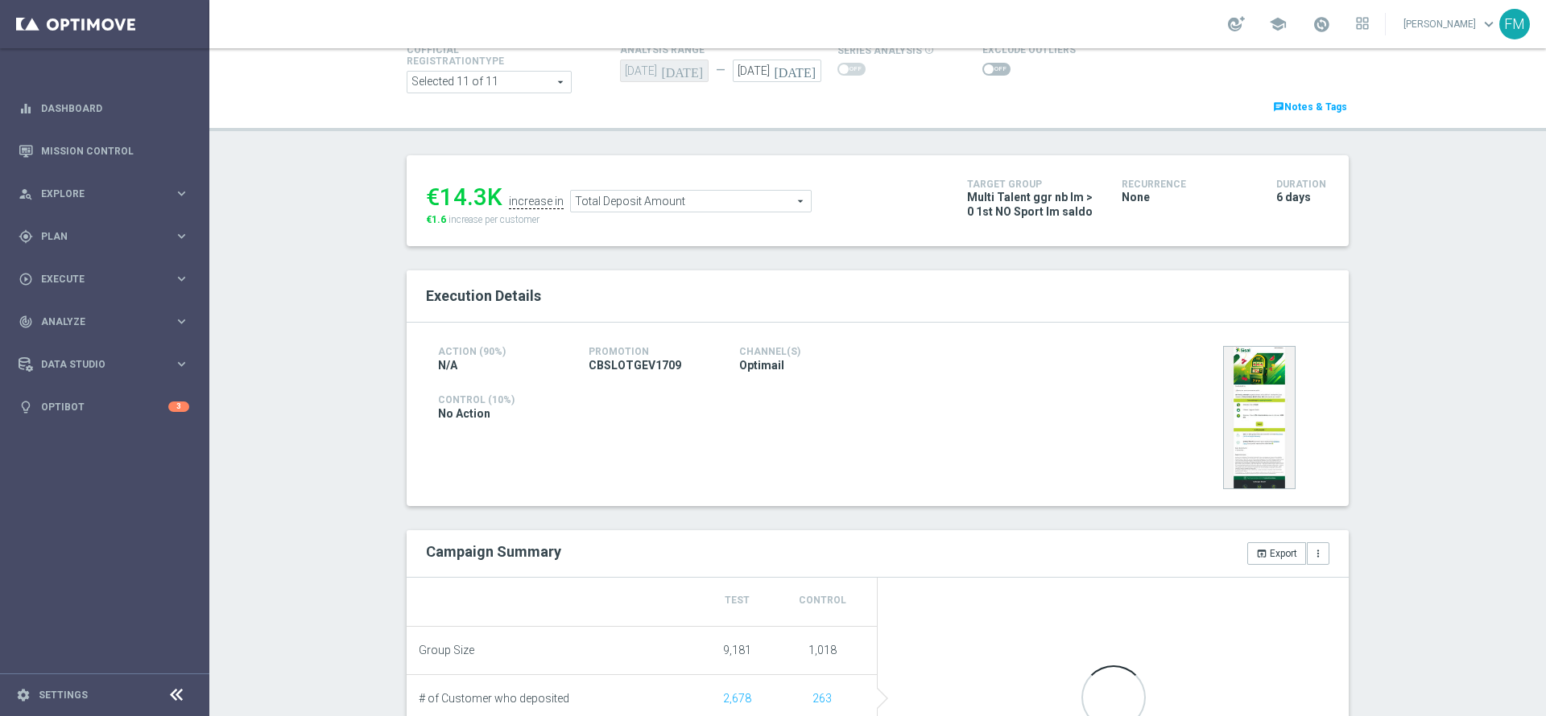
drag, startPoint x: 1512, startPoint y: 189, endPoint x: 1545, endPoint y: 235, distance: 56.5
click at [1545, 235] on div "Test/Control Campaign Analysis This page presents all relevant information abou…" at bounding box center [877, 382] width 1336 height 668
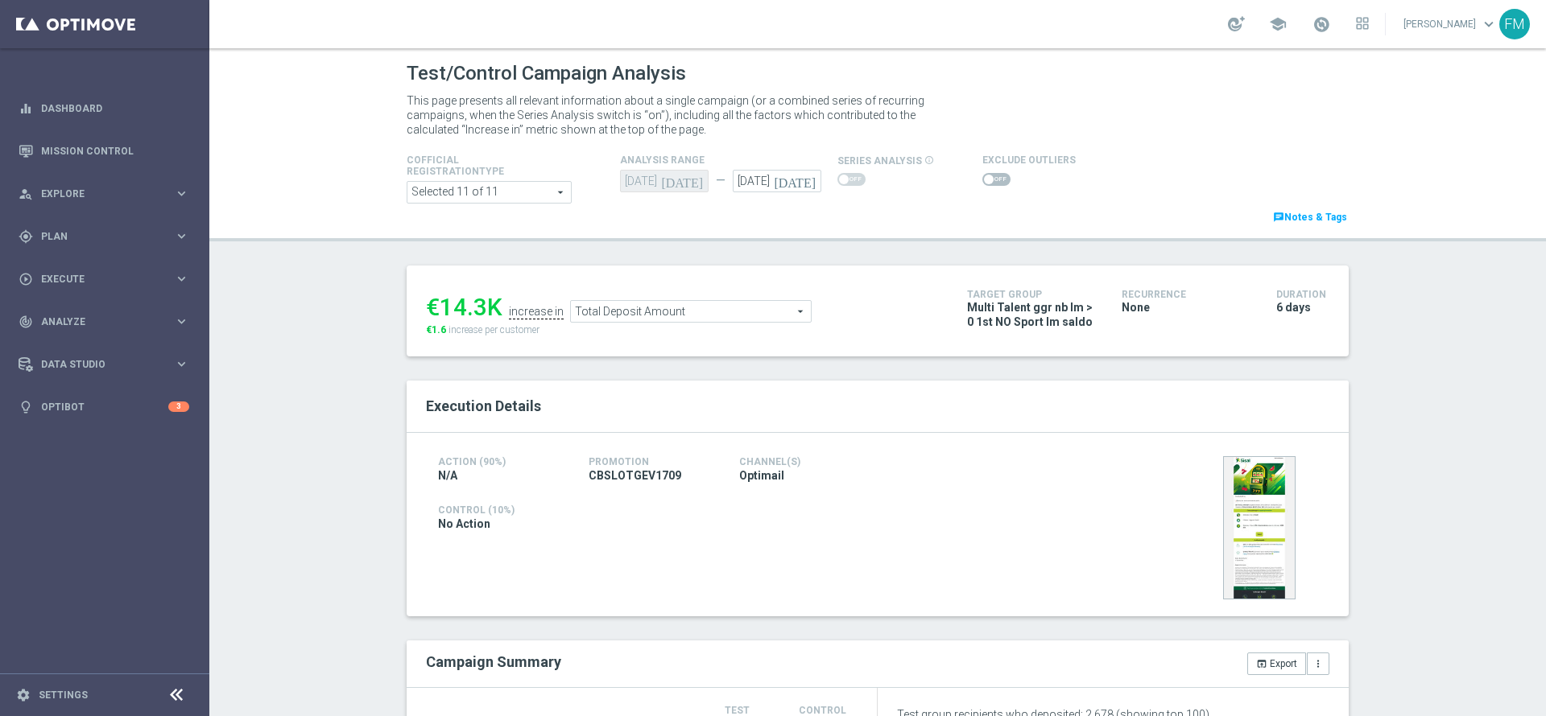
click at [580, 309] on span "Total Deposit Amount" at bounding box center [691, 311] width 240 height 21
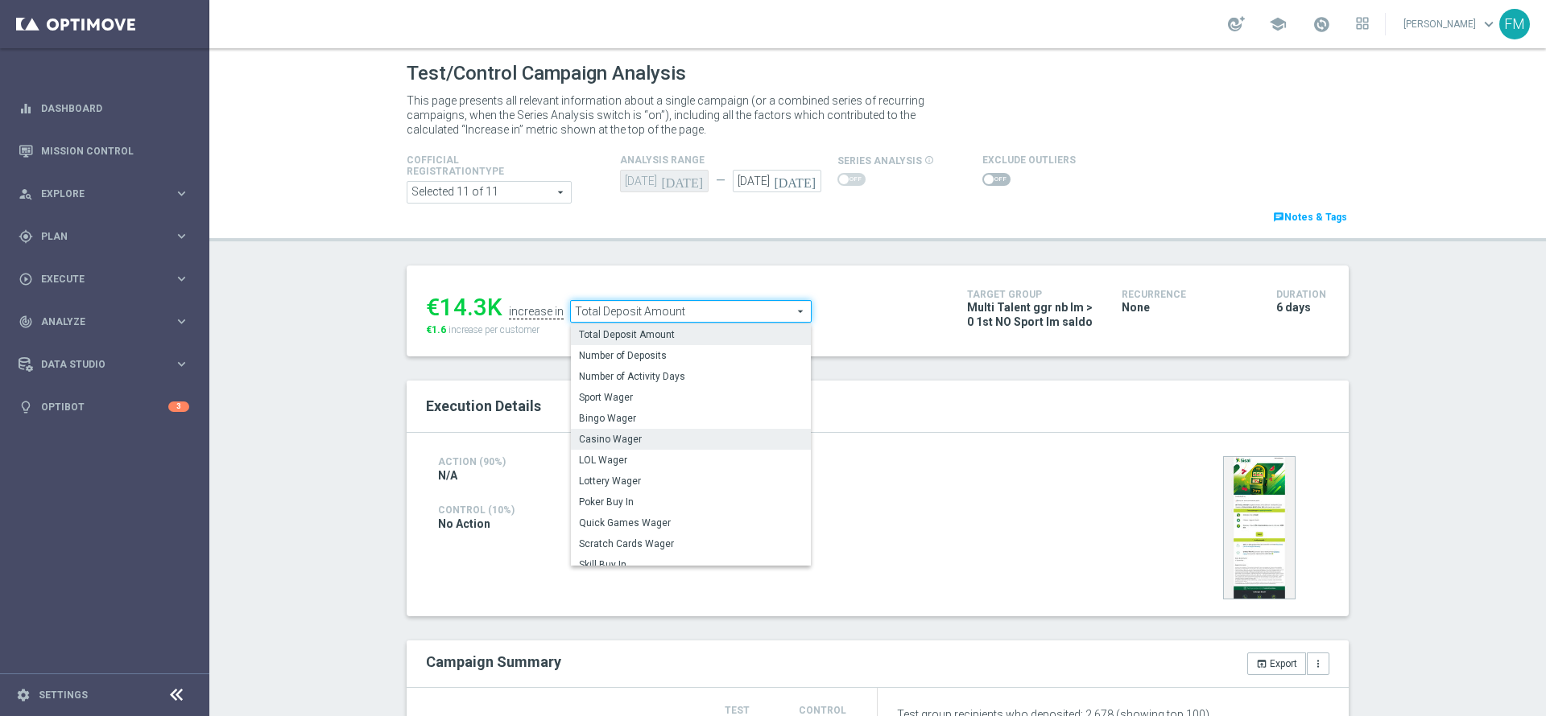
click at [616, 448] on label "Casino Wager" at bounding box center [691, 439] width 240 height 21
type input "Casino Wager"
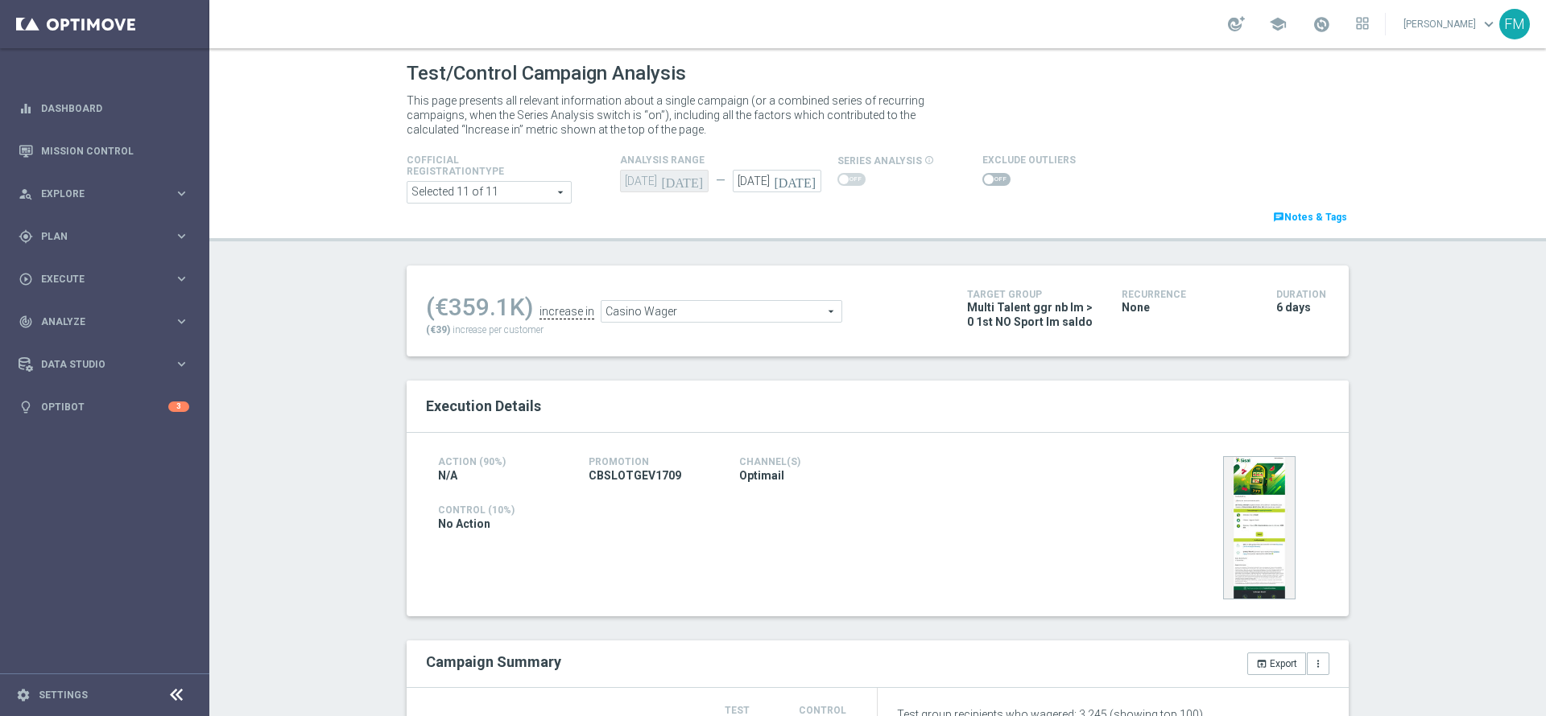
click at [988, 182] on span at bounding box center [996, 179] width 28 height 13
click at [988, 182] on input "checkbox" at bounding box center [996, 179] width 28 height 13
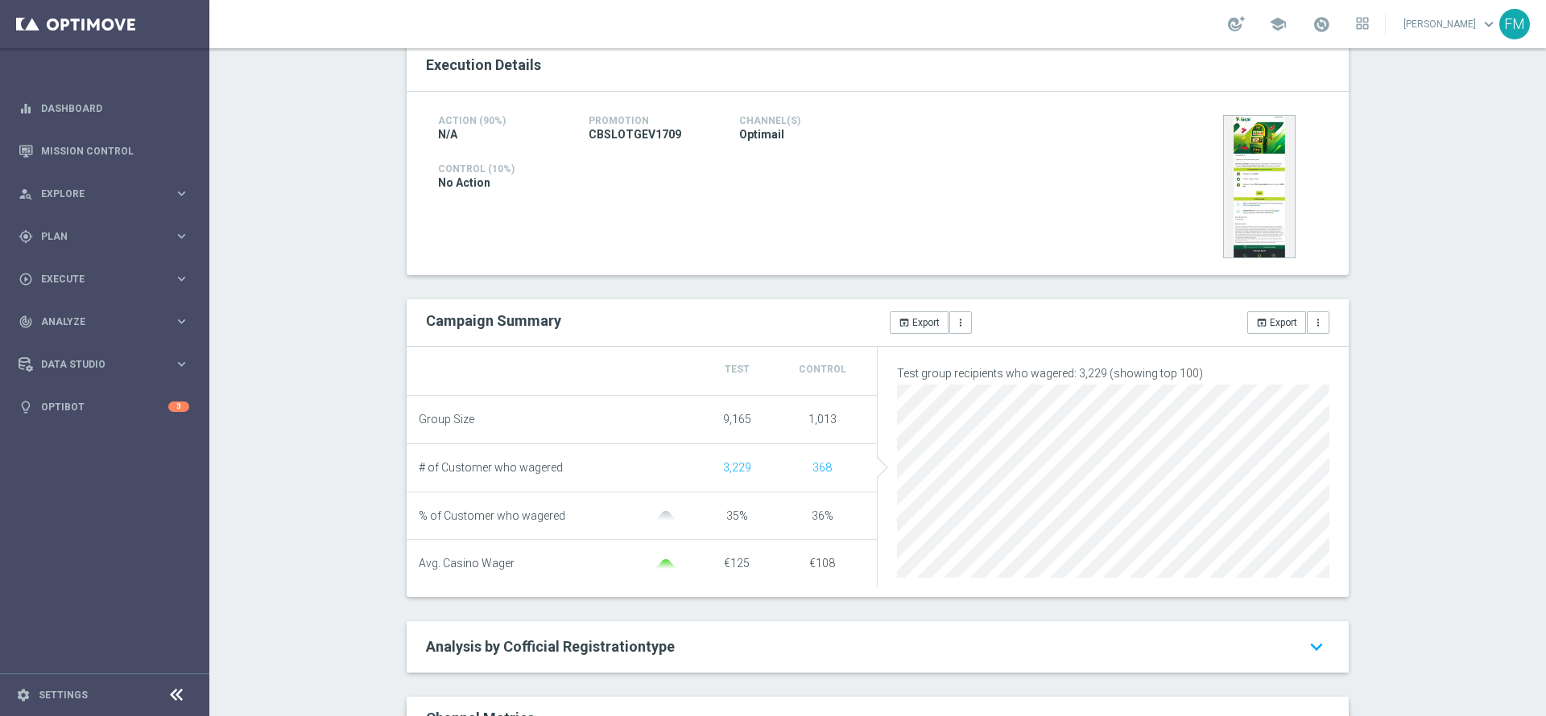
scroll to position [28, 0]
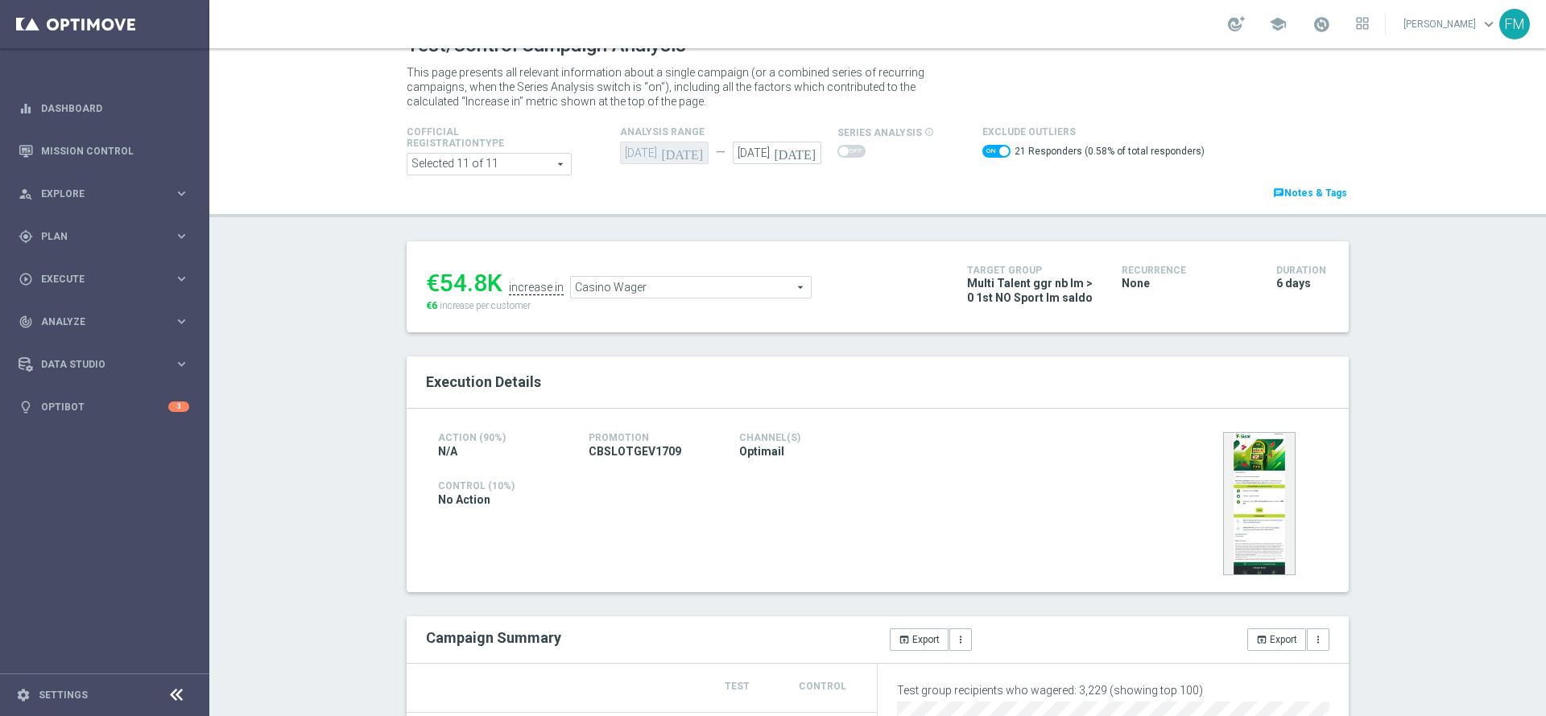
click at [699, 293] on span "Casino Wager" at bounding box center [691, 287] width 240 height 21
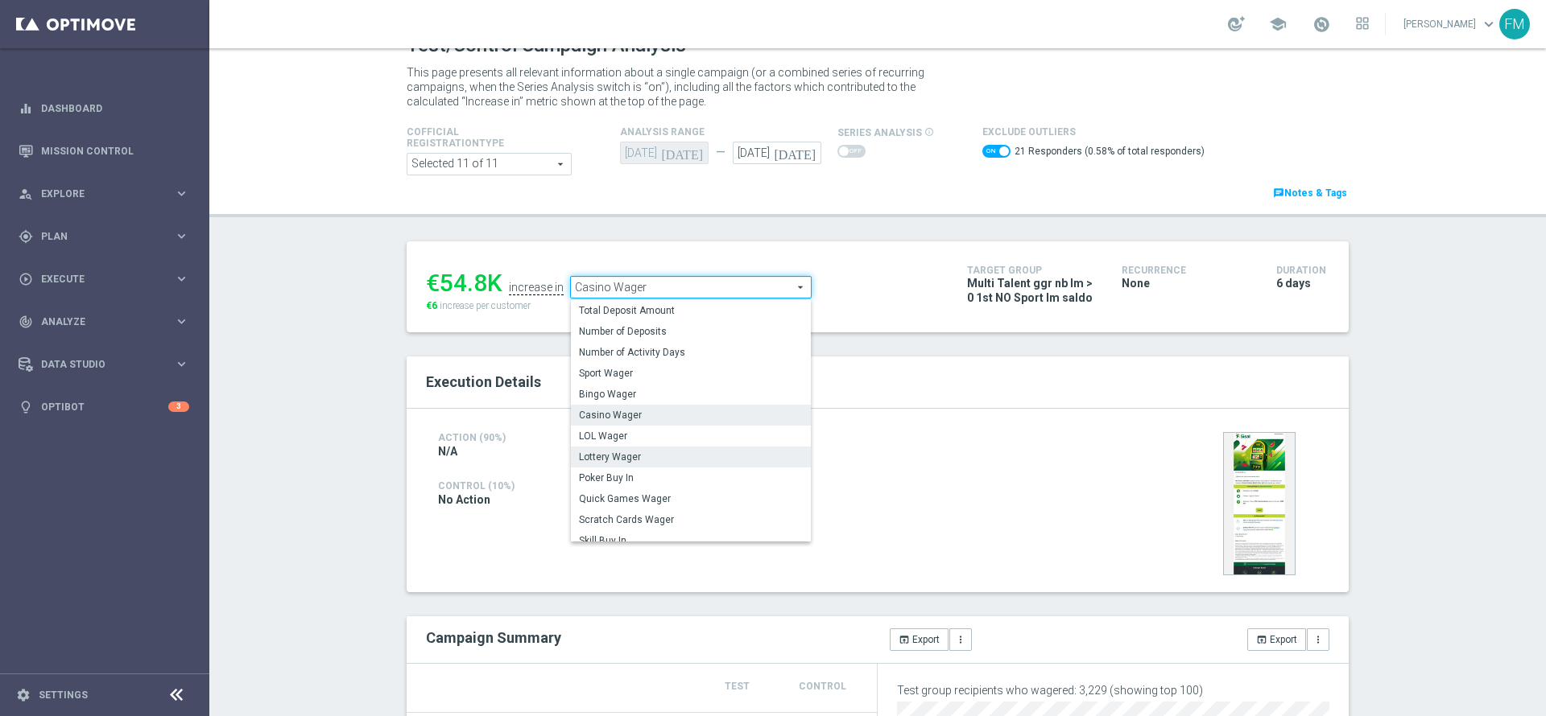
click at [650, 450] on label "Lottery Wager" at bounding box center [691, 457] width 240 height 21
checkbox input "false"
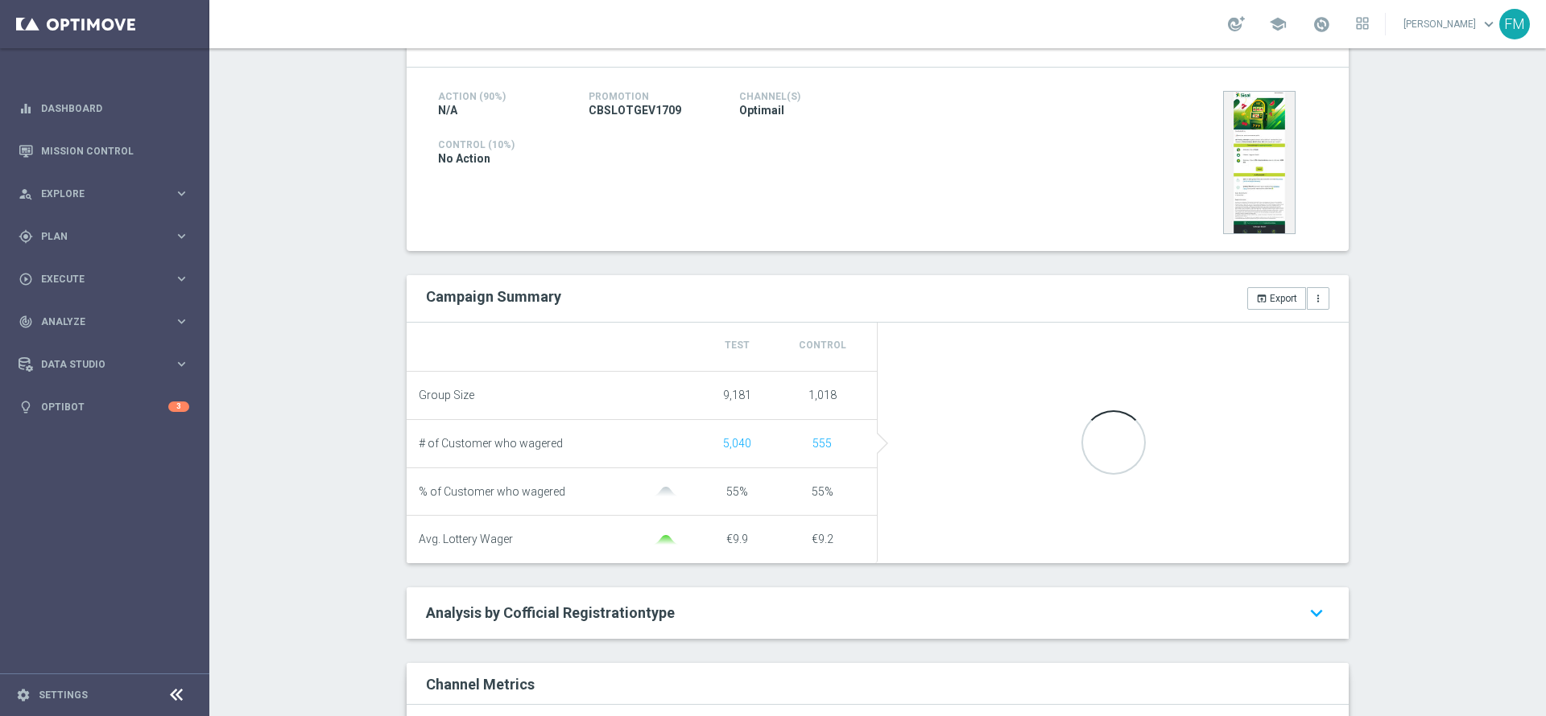
scroll to position [79, 0]
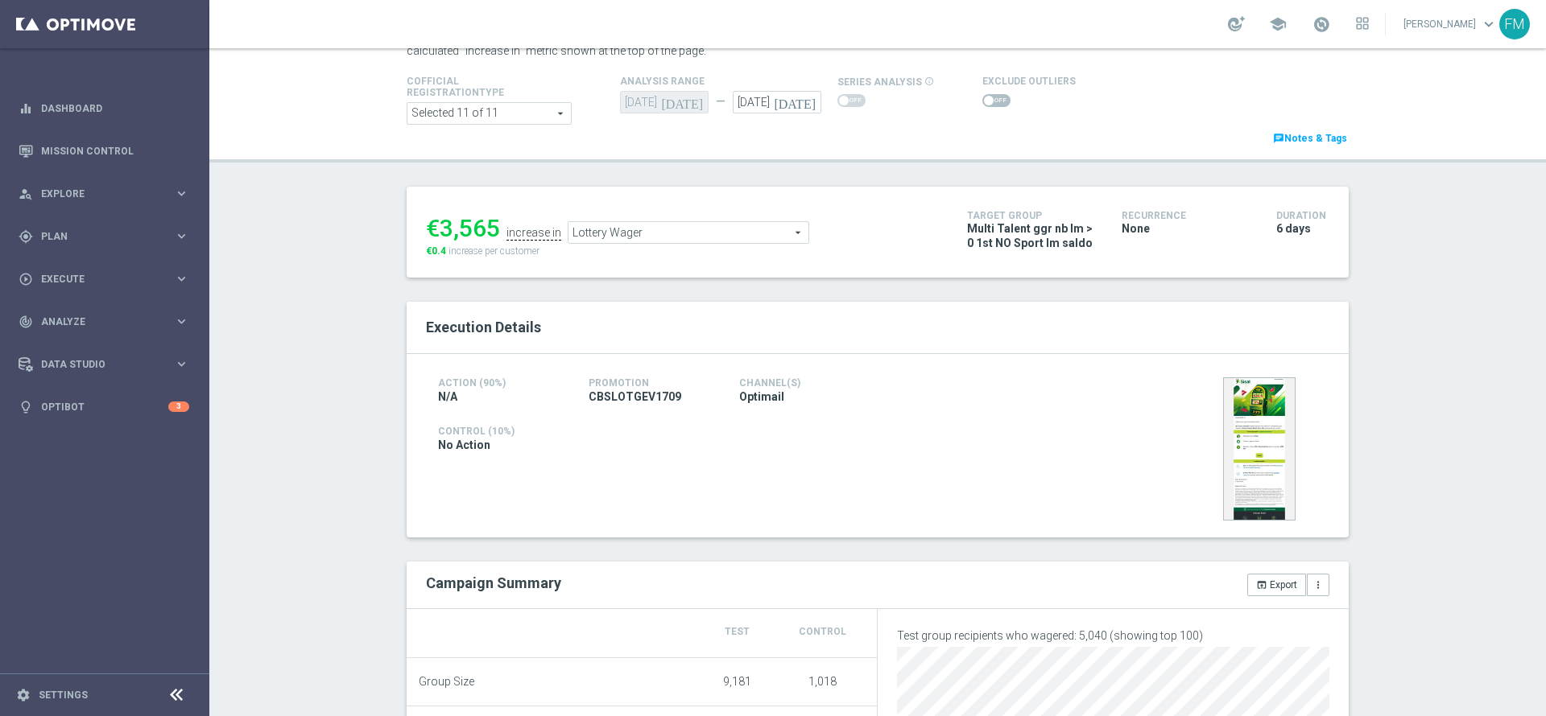
click at [646, 234] on span "Lottery Wager" at bounding box center [688, 232] width 240 height 21
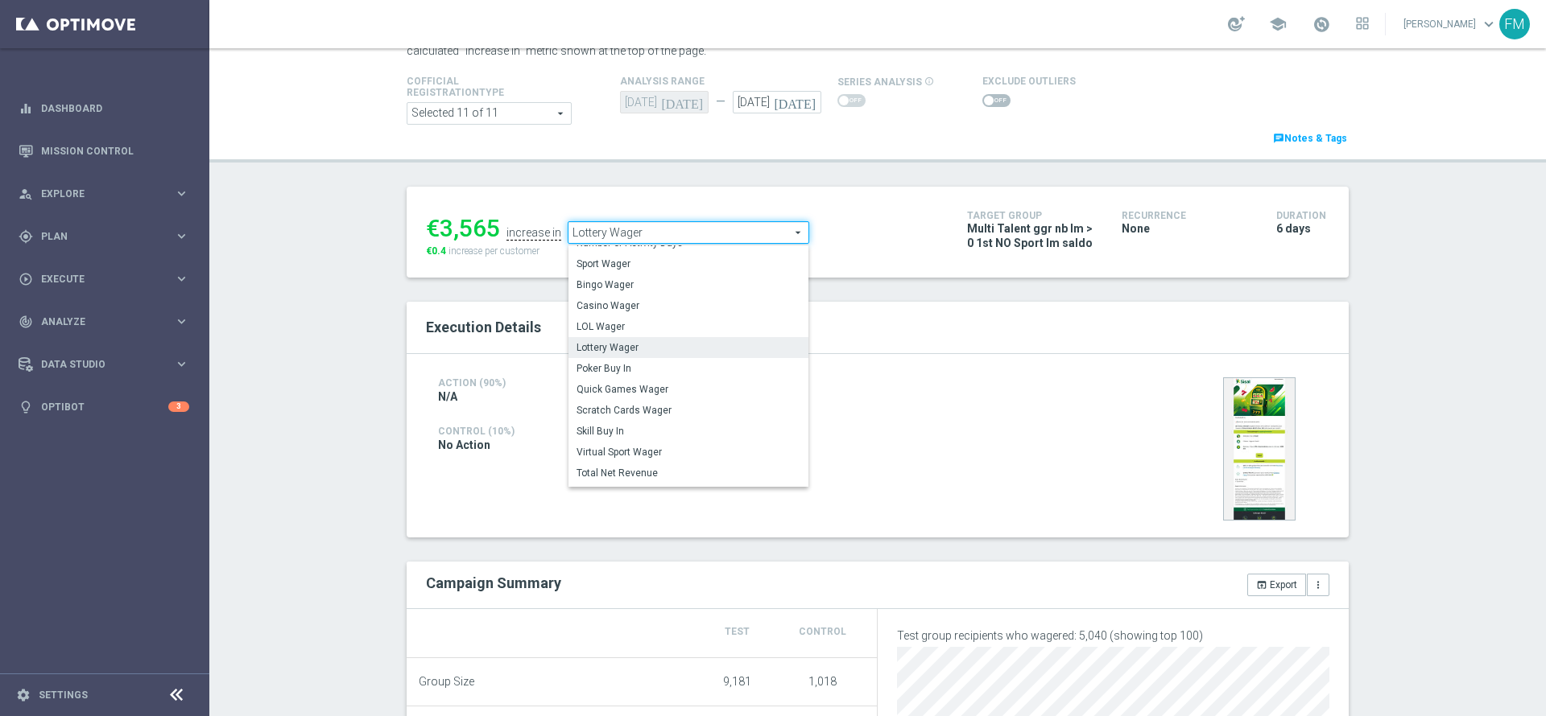
scroll to position [55, 0]
click at [677, 406] on span "Scratch Cards Wager" at bounding box center [688, 408] width 224 height 13
type input "Scratch Cards Wager"
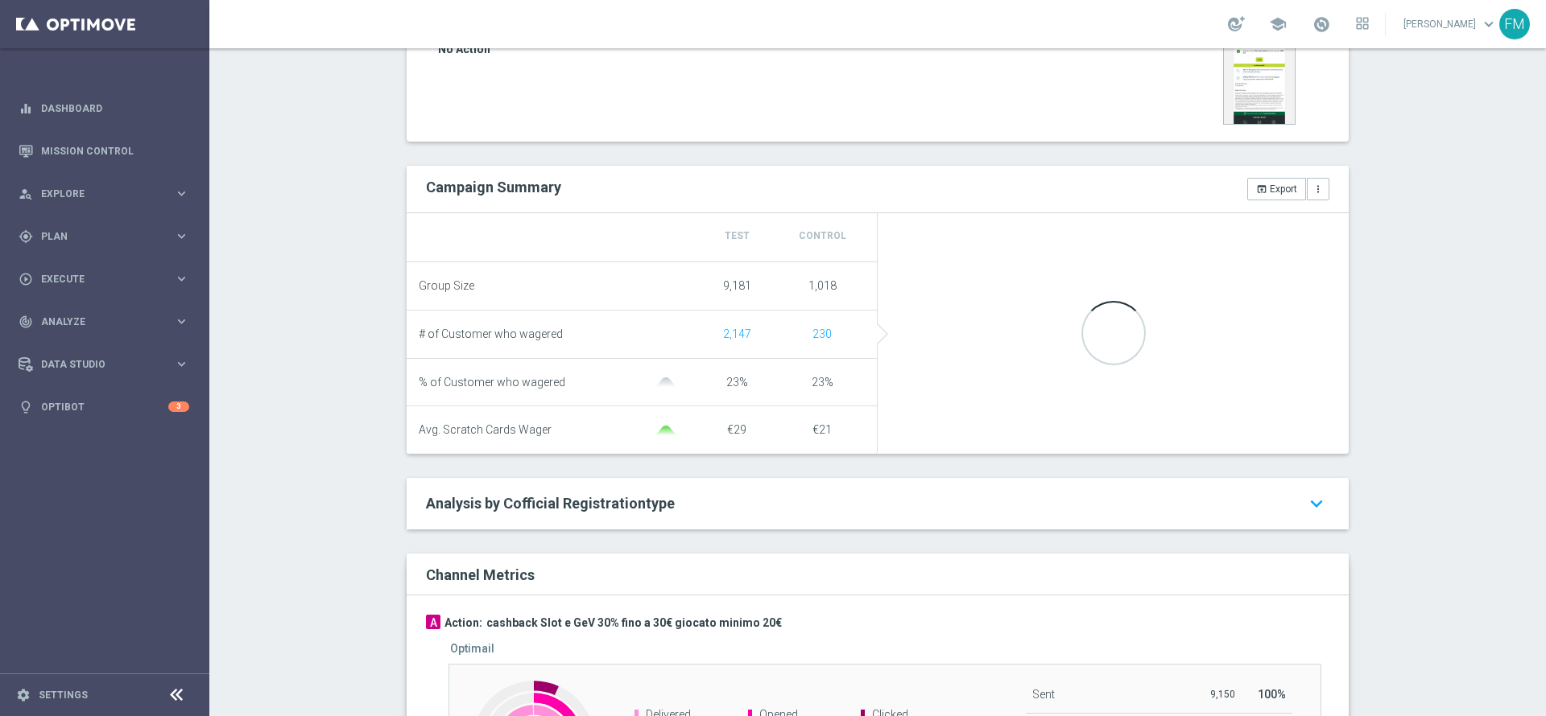
scroll to position [489, 0]
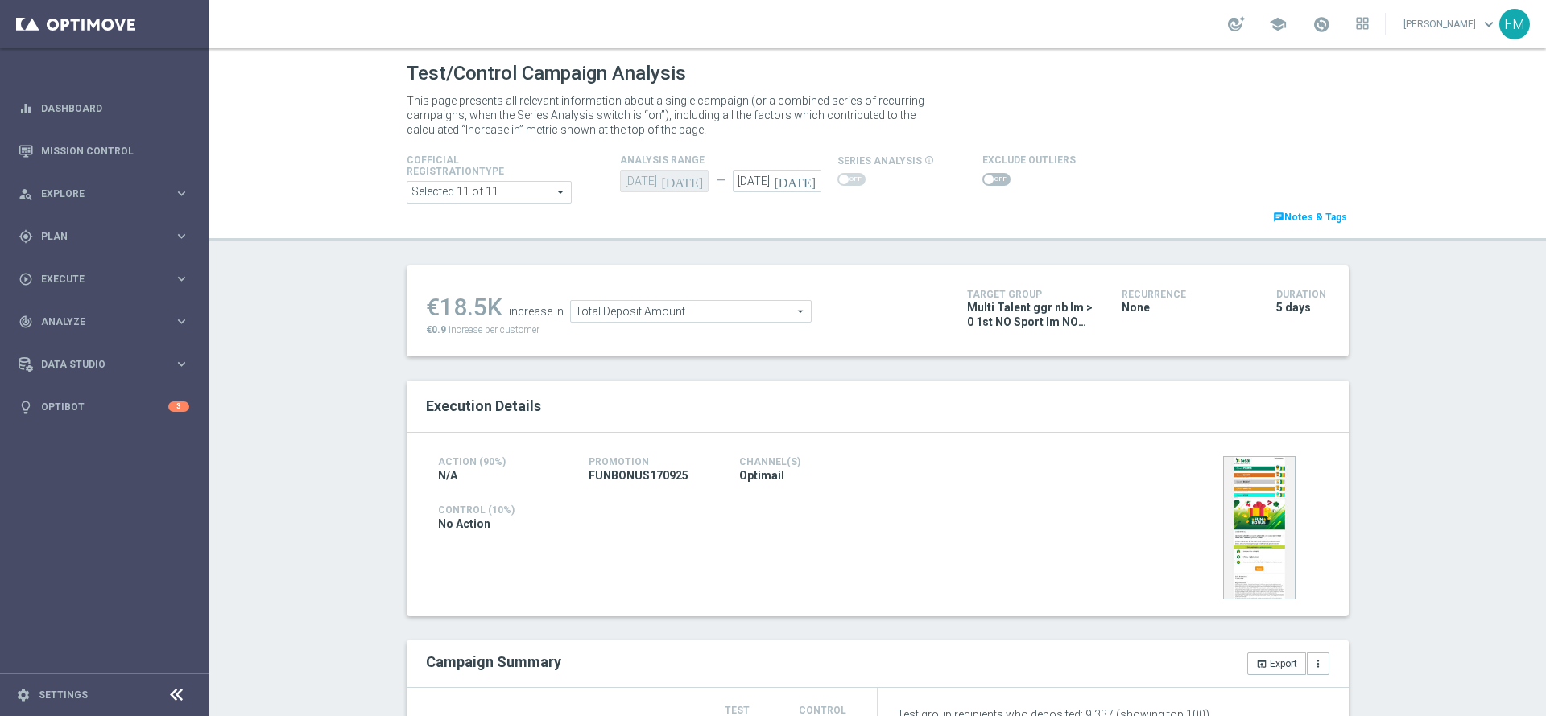
click at [804, 180] on icon "today" at bounding box center [797, 179] width 47 height 18
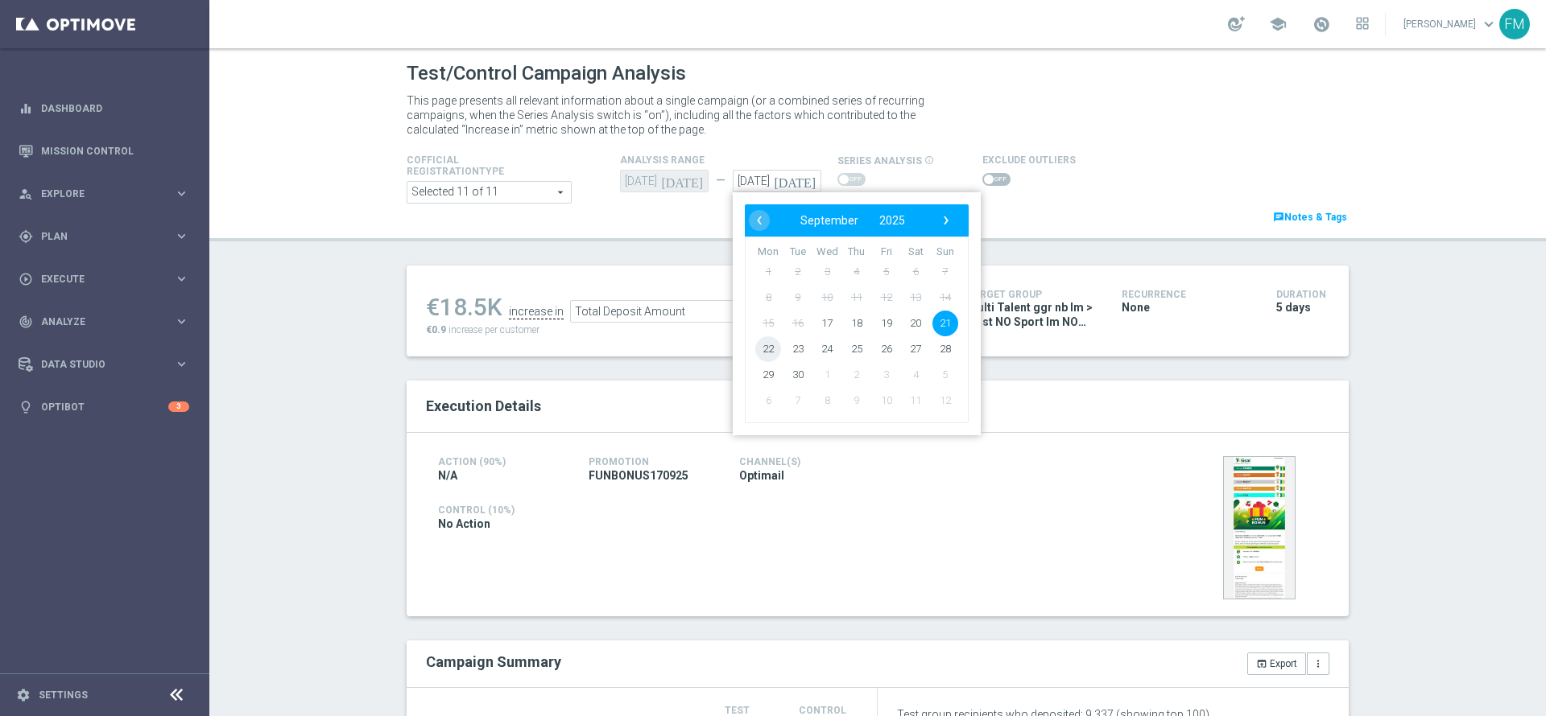
click at [755, 348] on span "22" at bounding box center [768, 349] width 26 height 26
type input "22 Sep 2025"
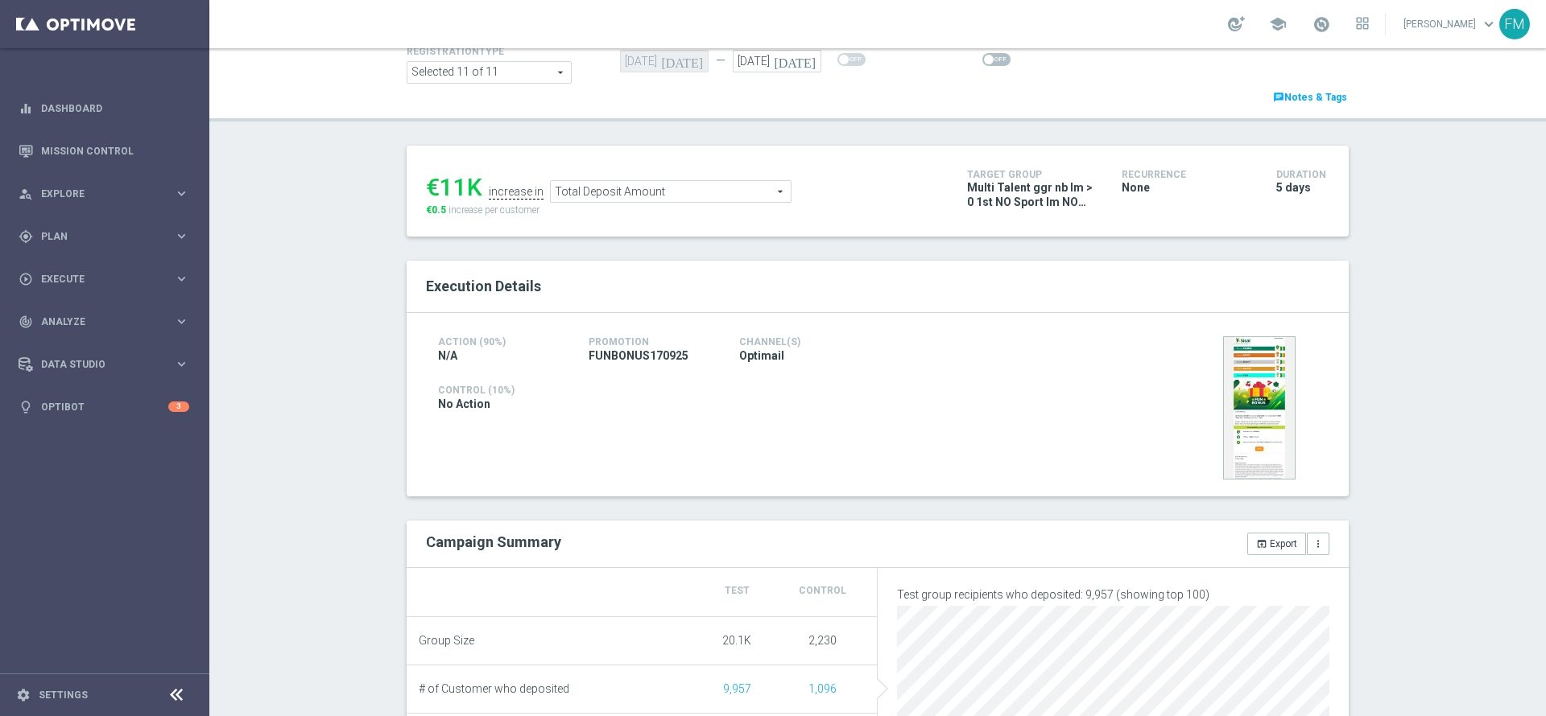
scroll to position [118, 0]
click at [728, 204] on div "Total Deposit Amount Total Deposit Amount arrow_drop_down search" at bounding box center [670, 193] width 241 height 23
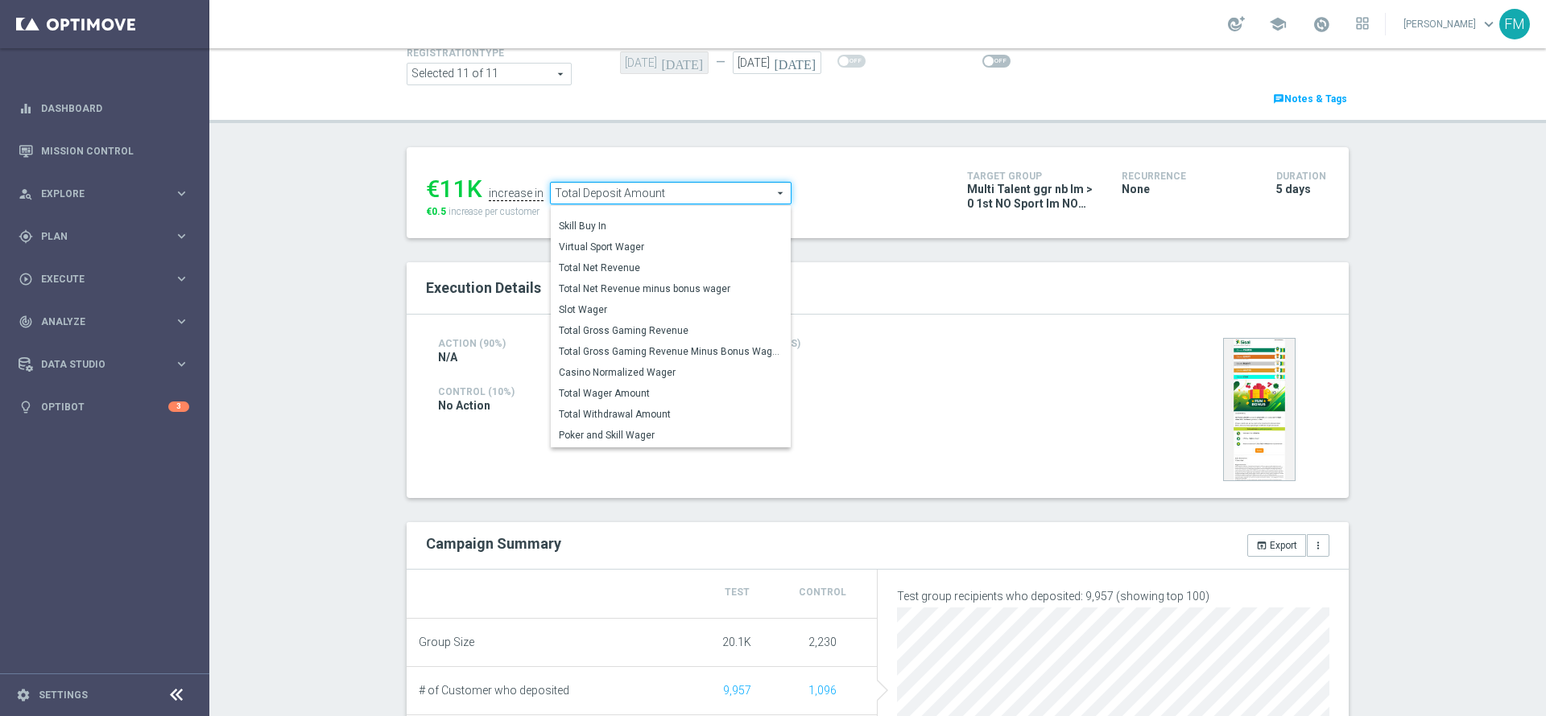
scroll to position [232, 0]
click at [648, 364] on label "Total Wager Amount" at bounding box center [671, 373] width 240 height 21
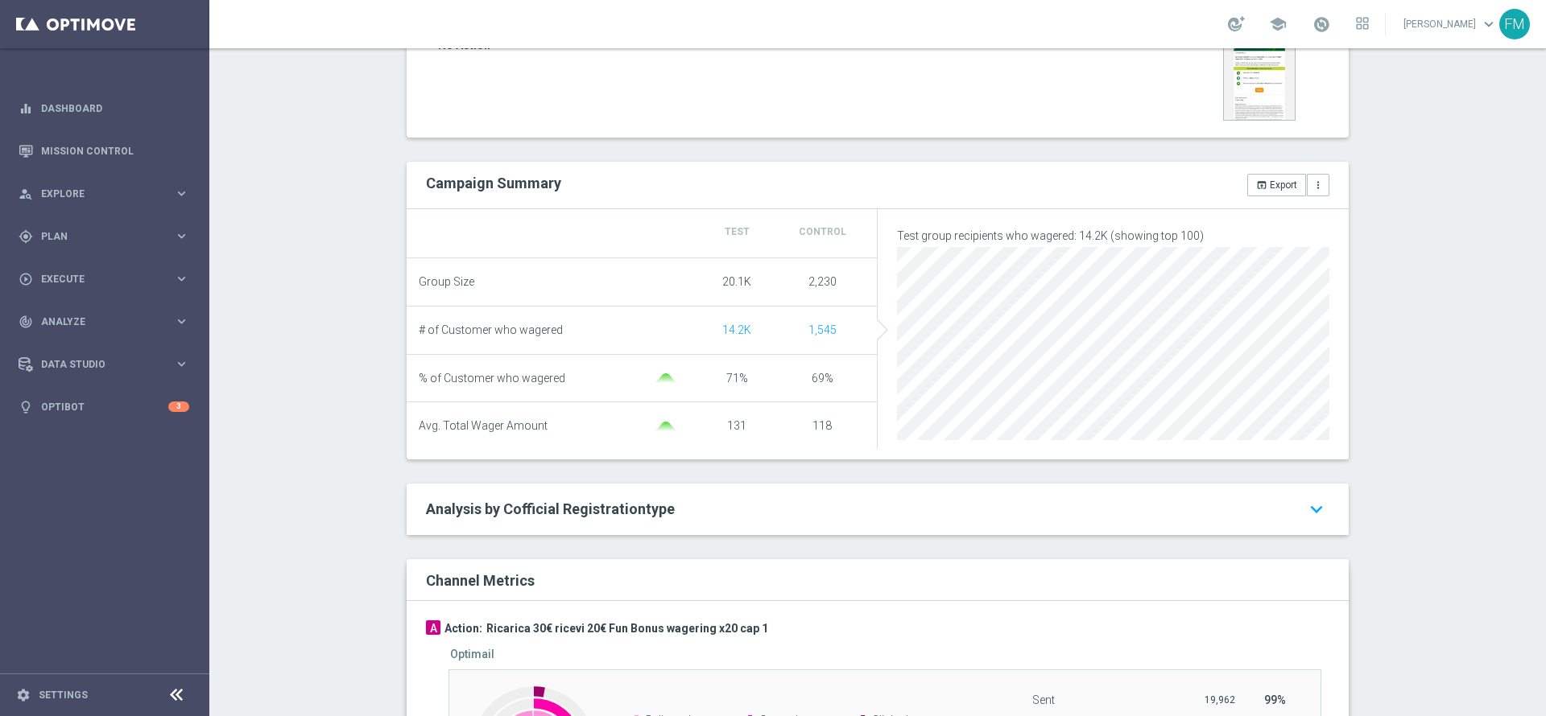
scroll to position [136, 0]
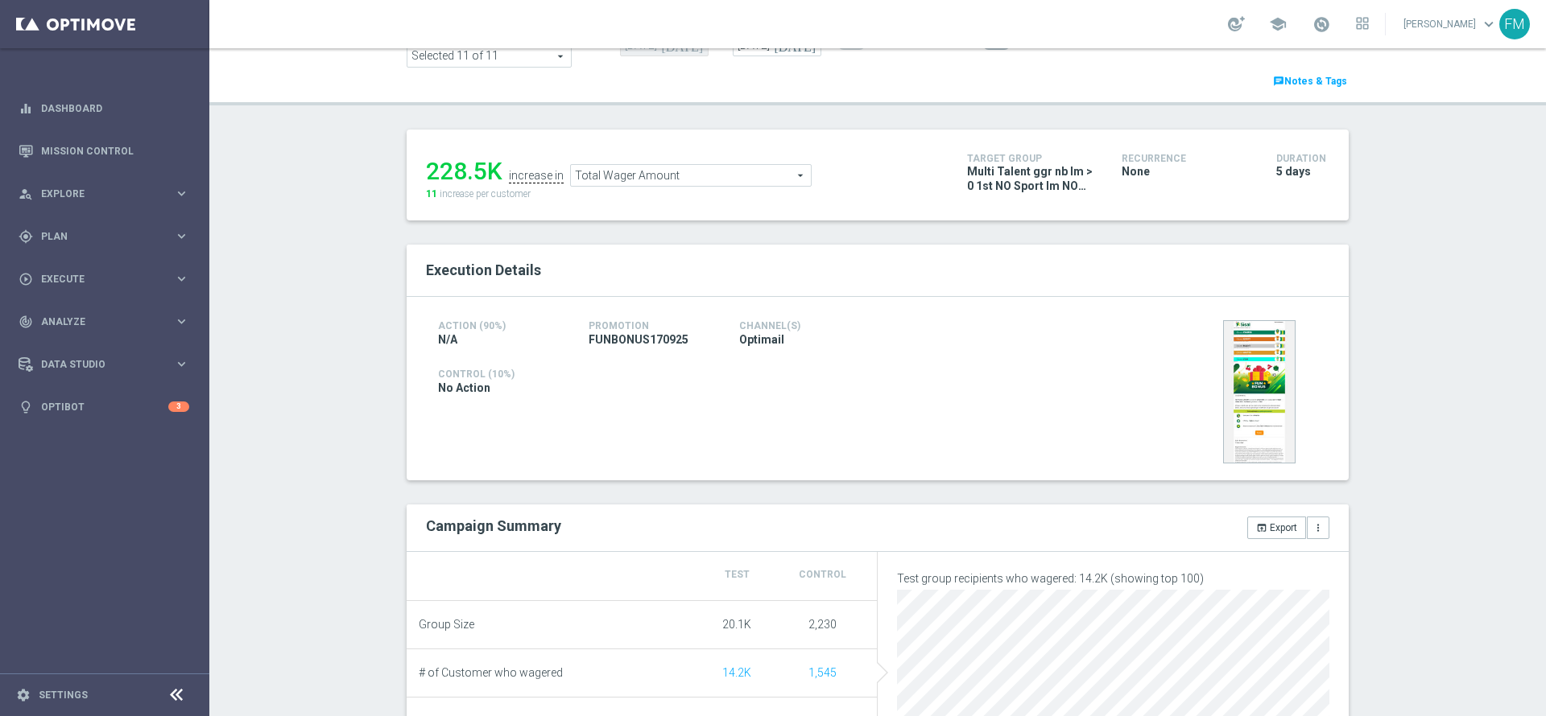
click at [662, 178] on span "Total Wager Amount" at bounding box center [691, 175] width 240 height 21
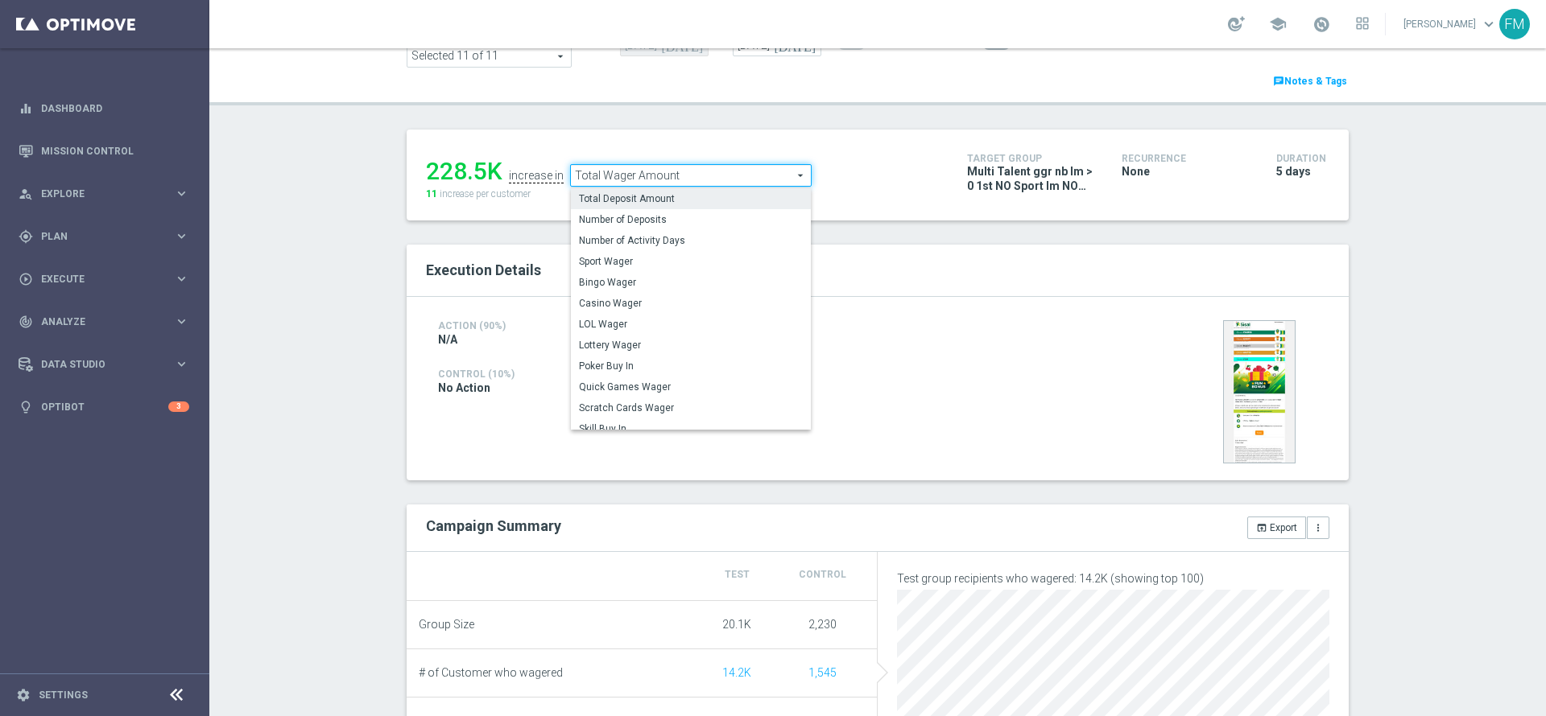
click at [649, 204] on span "Total Deposit Amount" at bounding box center [691, 198] width 224 height 13
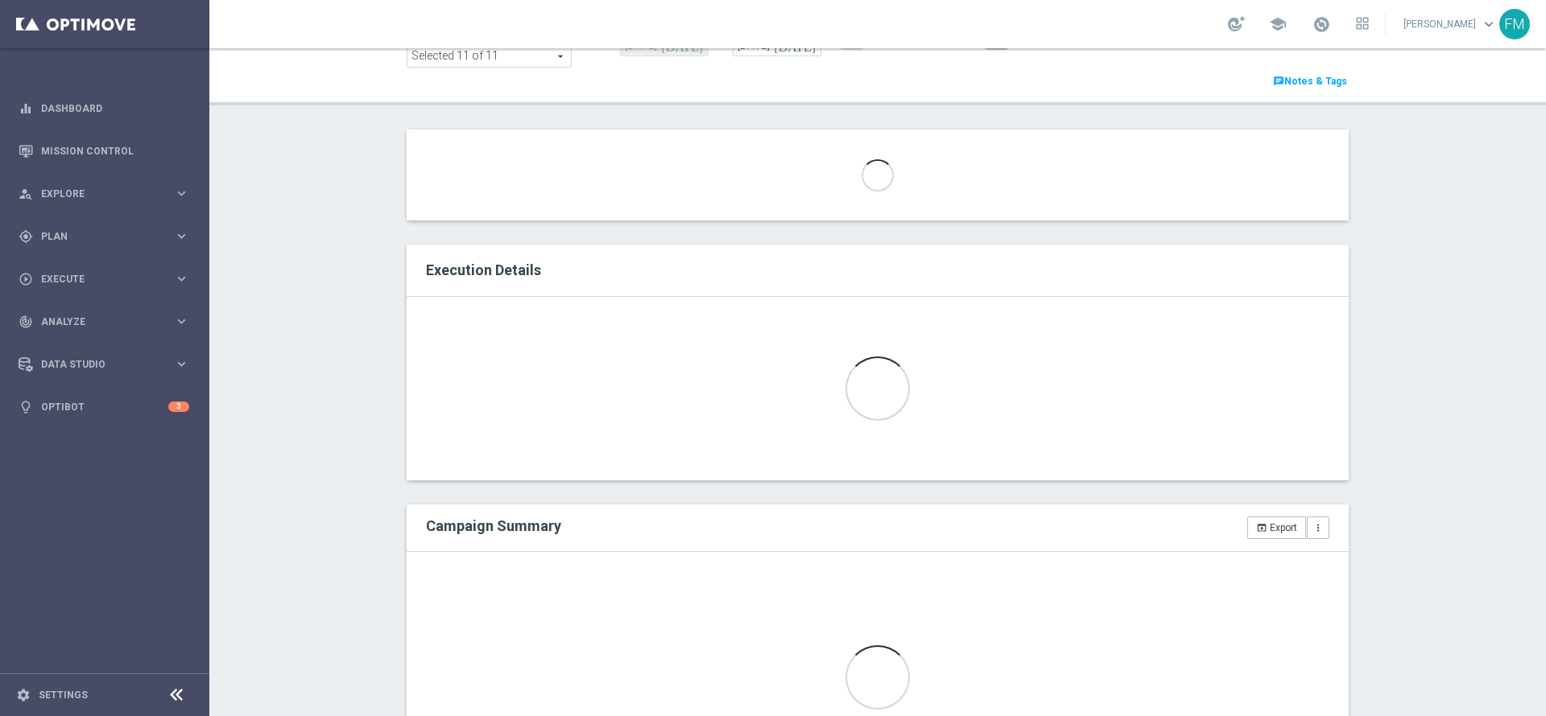
drag, startPoint x: 1358, startPoint y: 284, endPoint x: 1545, endPoint y: 290, distance: 186.8
click at [1545, 290] on div "Test/Control Campaign Analysis This page presents all relevant information abou…" at bounding box center [877, 382] width 1336 height 668
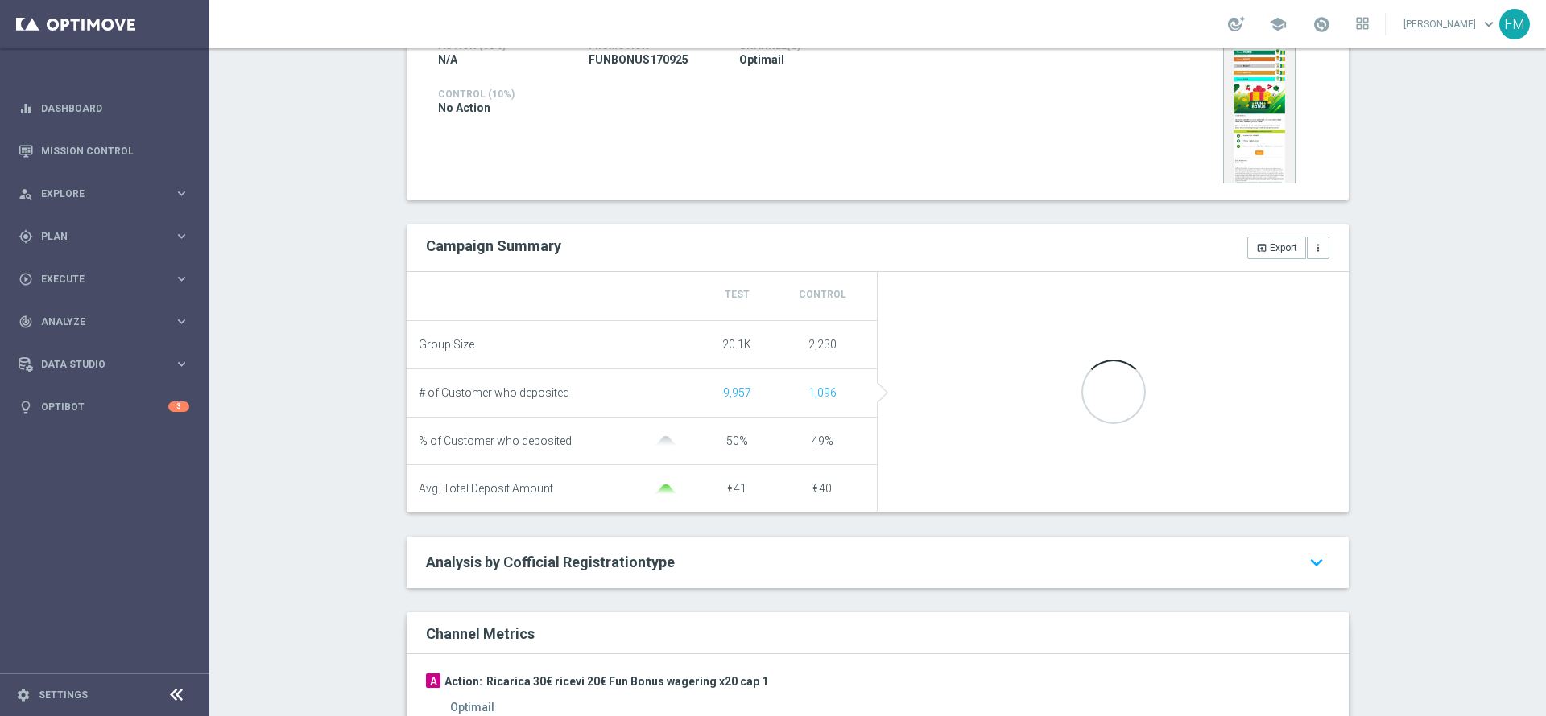
scroll to position [498, 0]
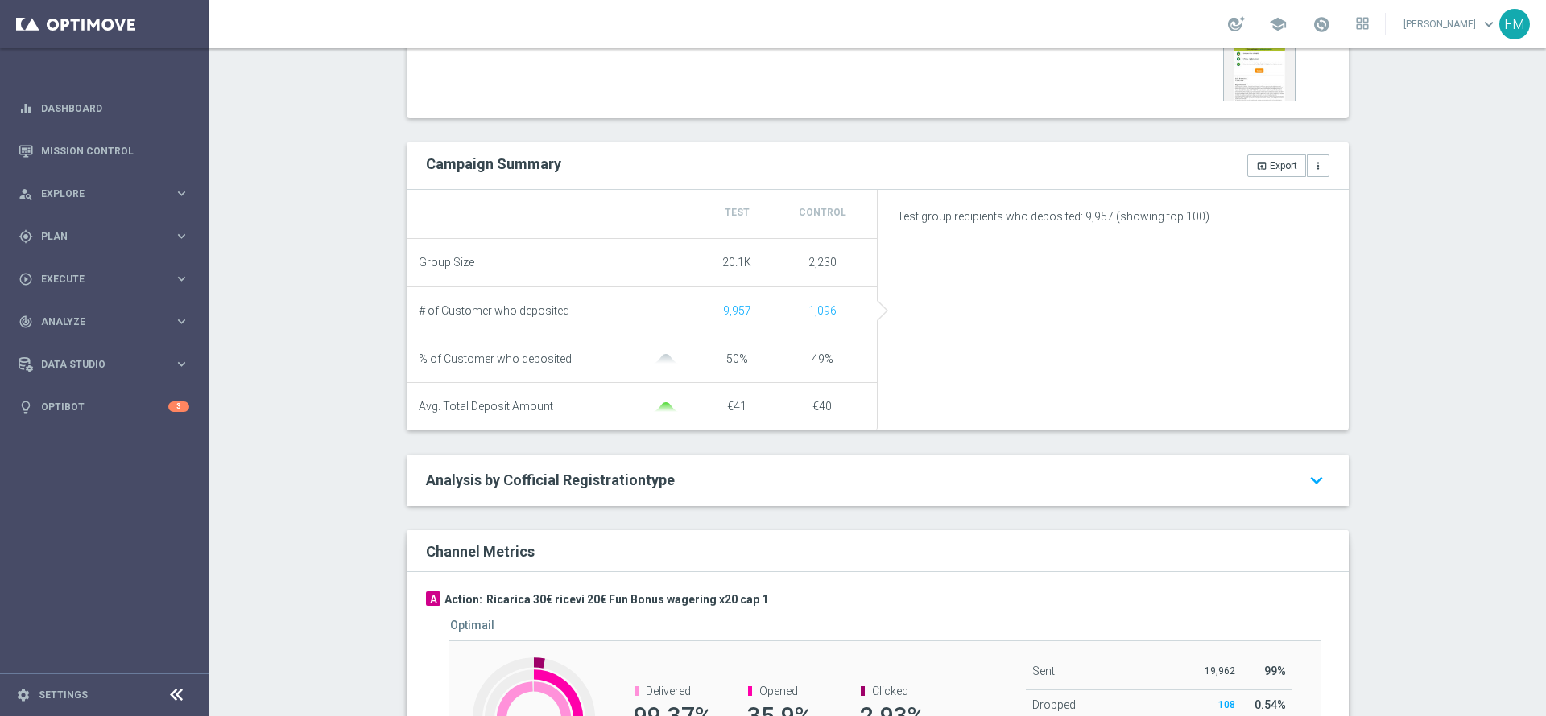
type input "Casino Wager"
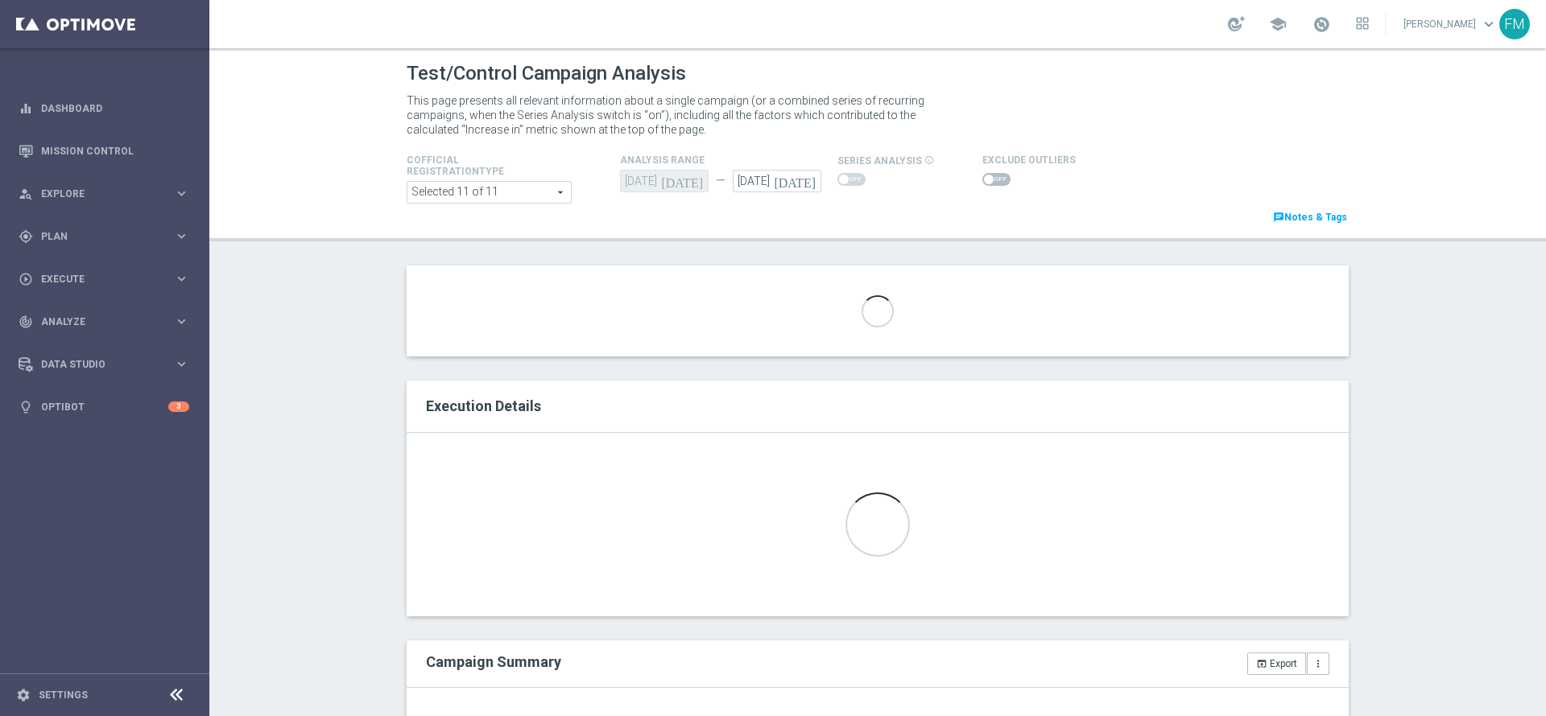
click at [646, 317] on section "€220.1K increase in Casino Wager Casino Wager arrow_drop_down search €11 increa…" at bounding box center [878, 311] width 942 height 91
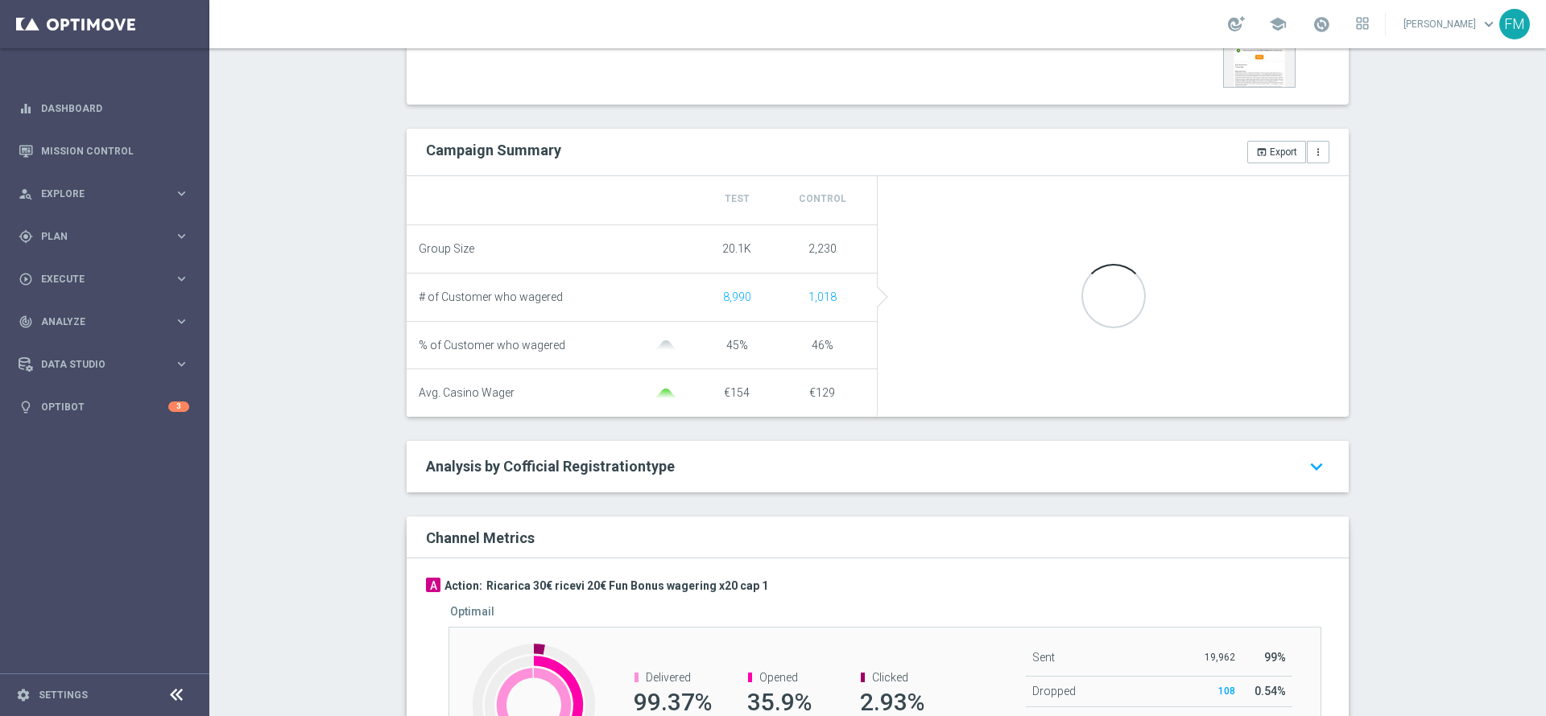
scroll to position [525, 0]
